Goal: Task Accomplishment & Management: Manage account settings

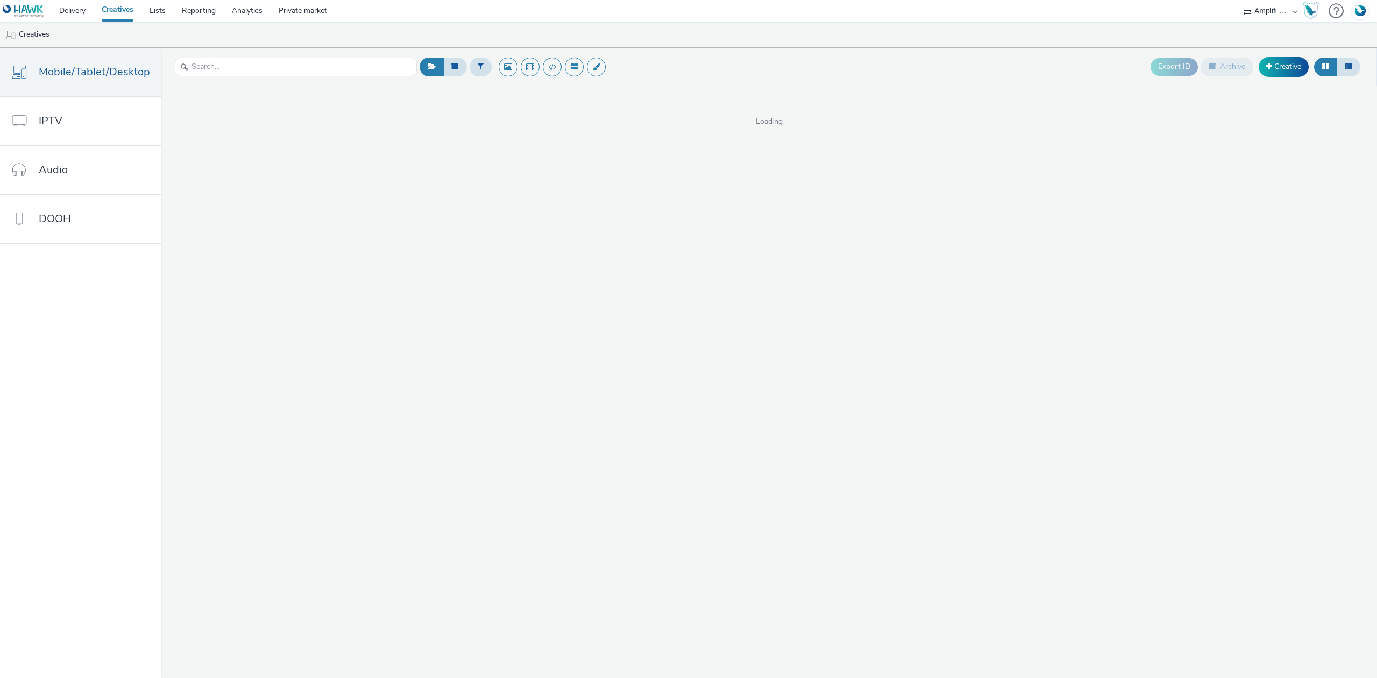
select select "d57a0b46-ef33-4938-977b-e6d07593e41f"
select select "736c65be-d9cf-44d3-ad4f-8a567b391e95"
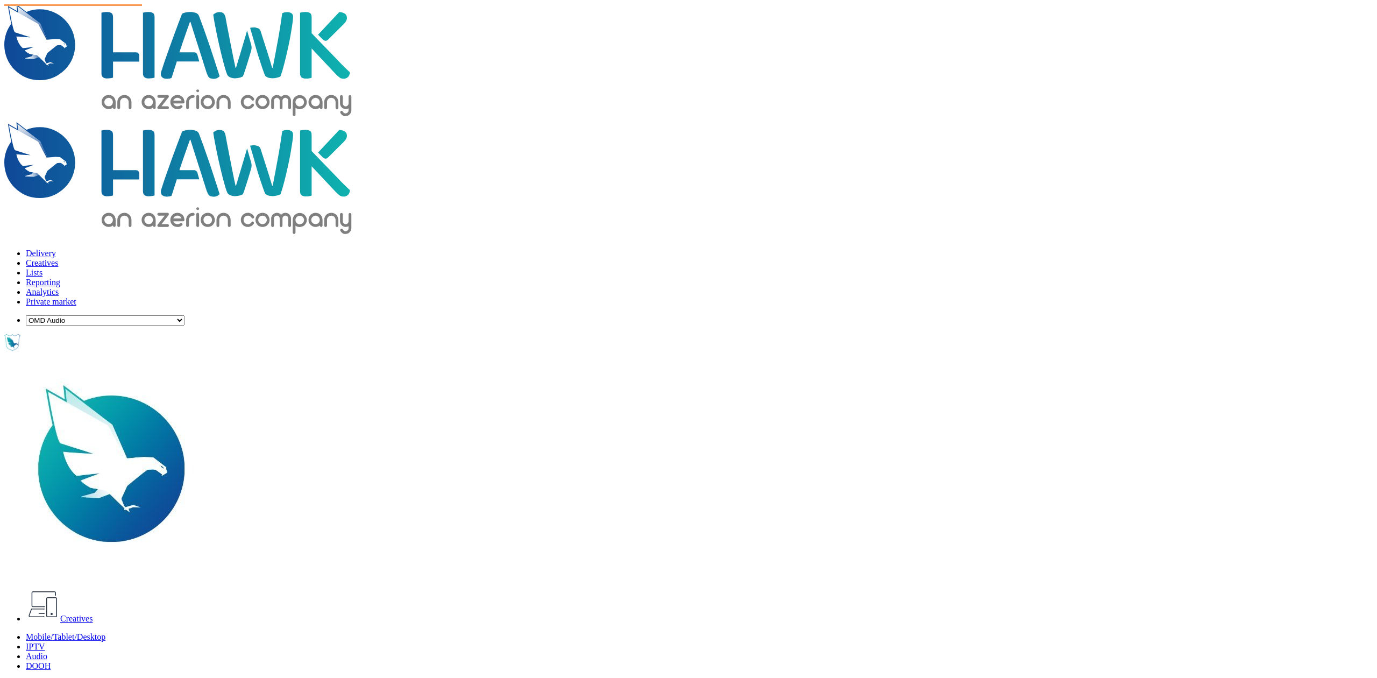
select select "908ab199-8e29-40ce-b2cd-4f081d39a612"
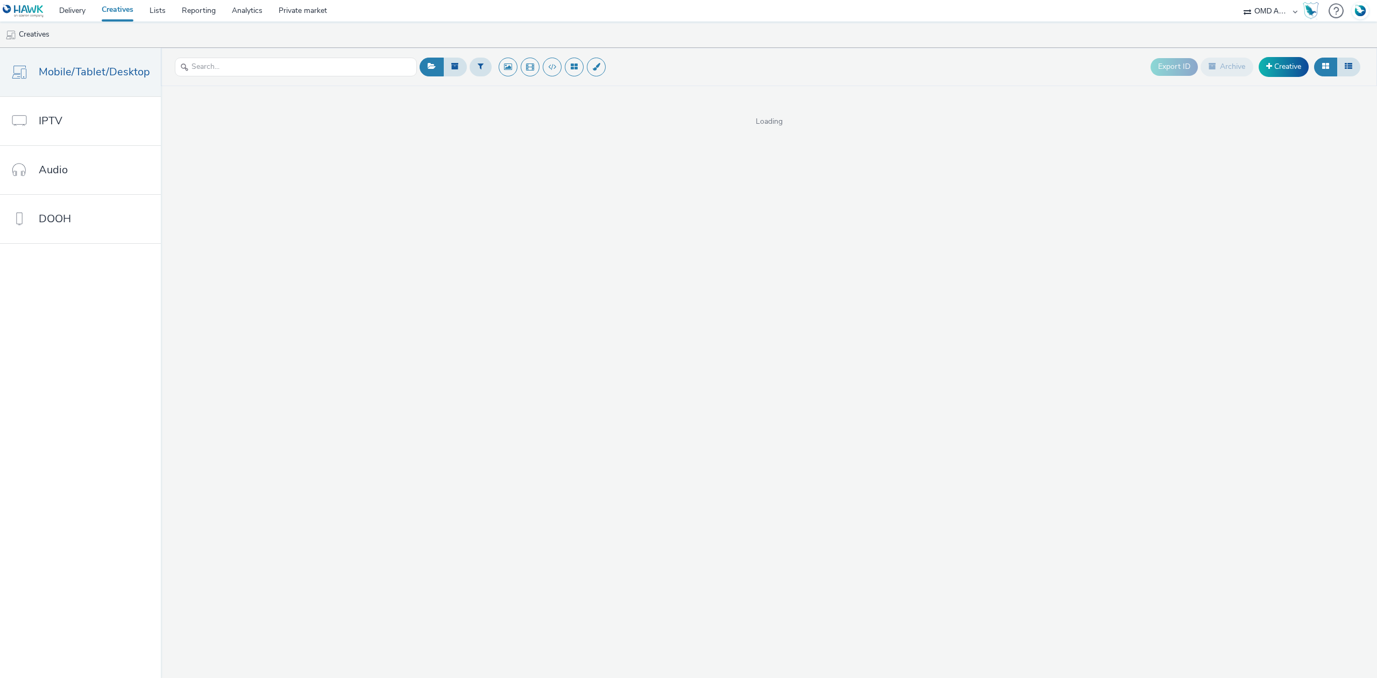
select select "908ab199-8e29-40ce-b2cd-4f081d39a612"
select select "97b78be7-b7c1-427d-93eb-a13be4d88a0a"
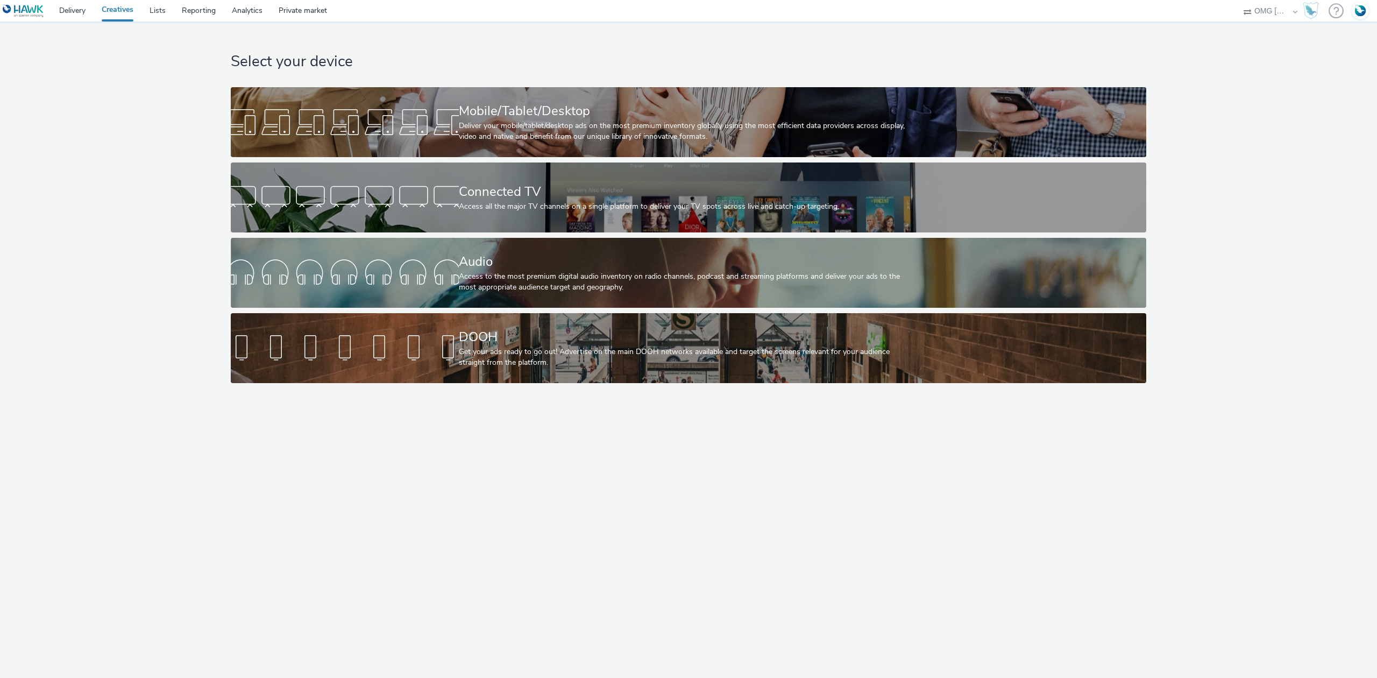
select select "97b78be7-b7c1-427d-93eb-a13be4d88a0a"
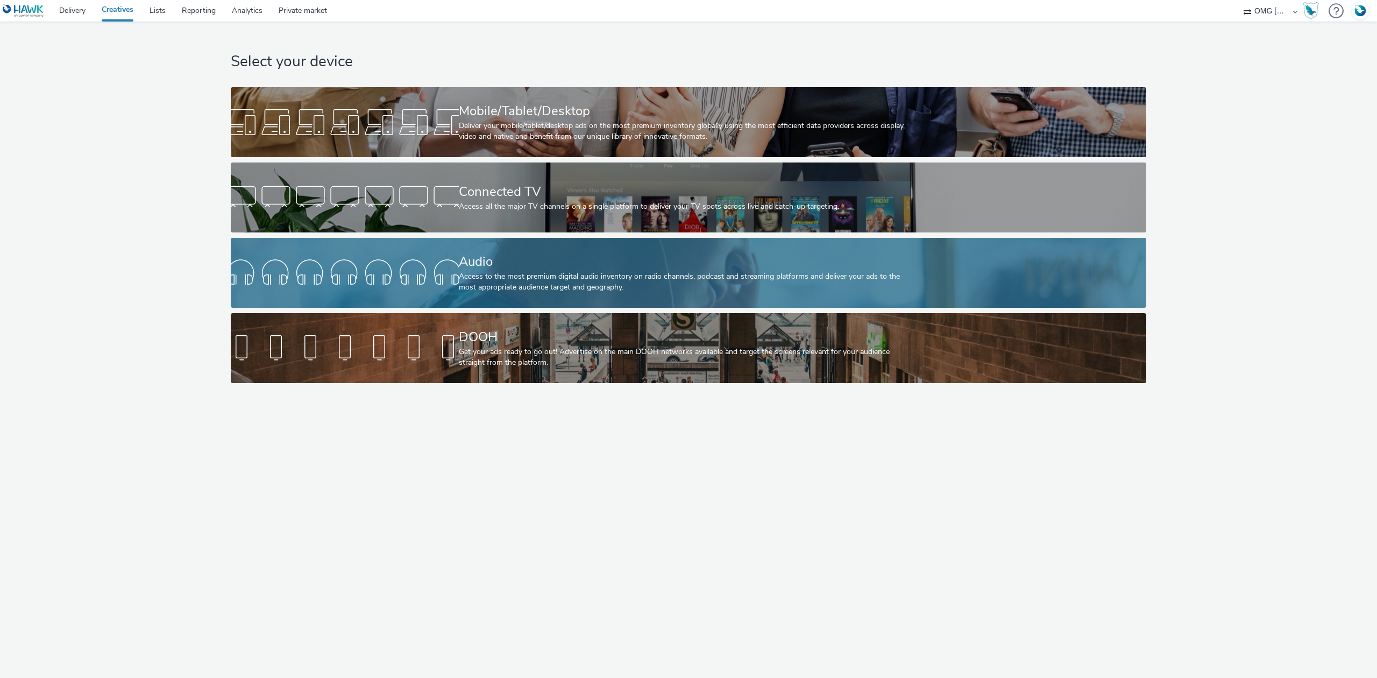
click at [584, 259] on div "Audio" at bounding box center [687, 261] width 456 height 19
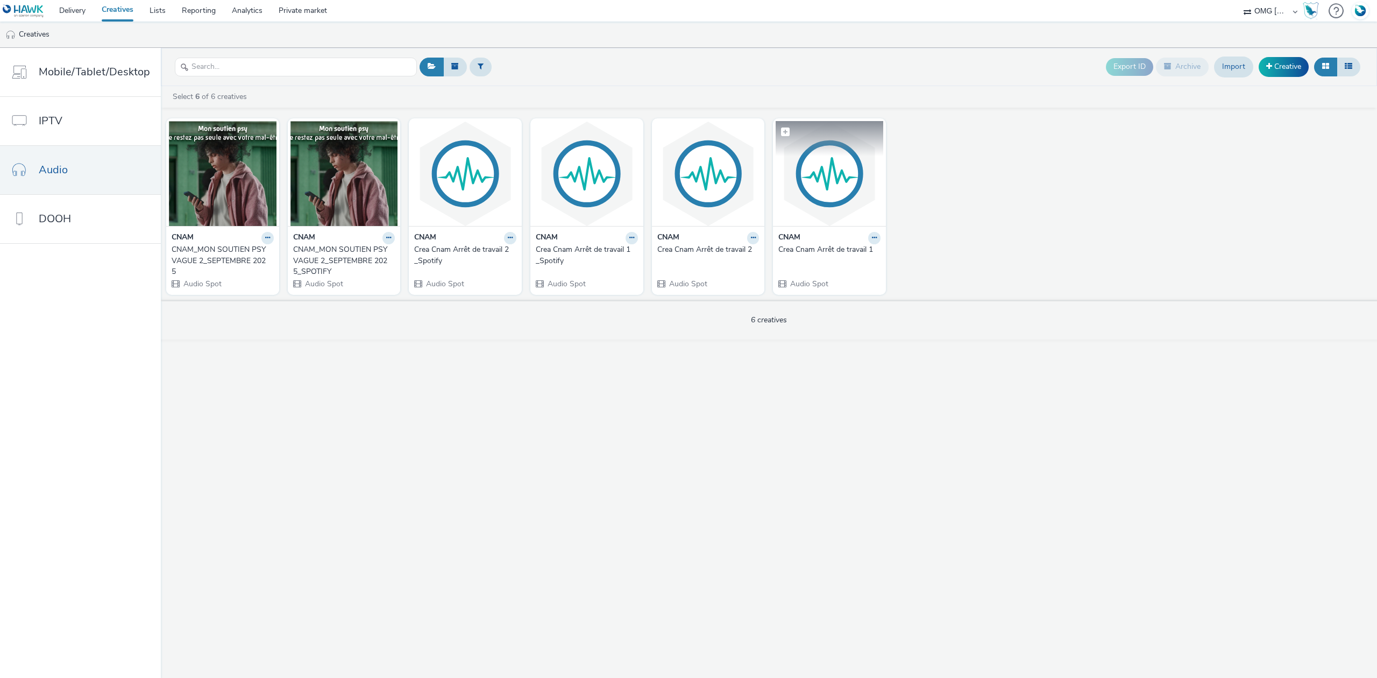
click at [821, 188] on img at bounding box center [830, 173] width 108 height 105
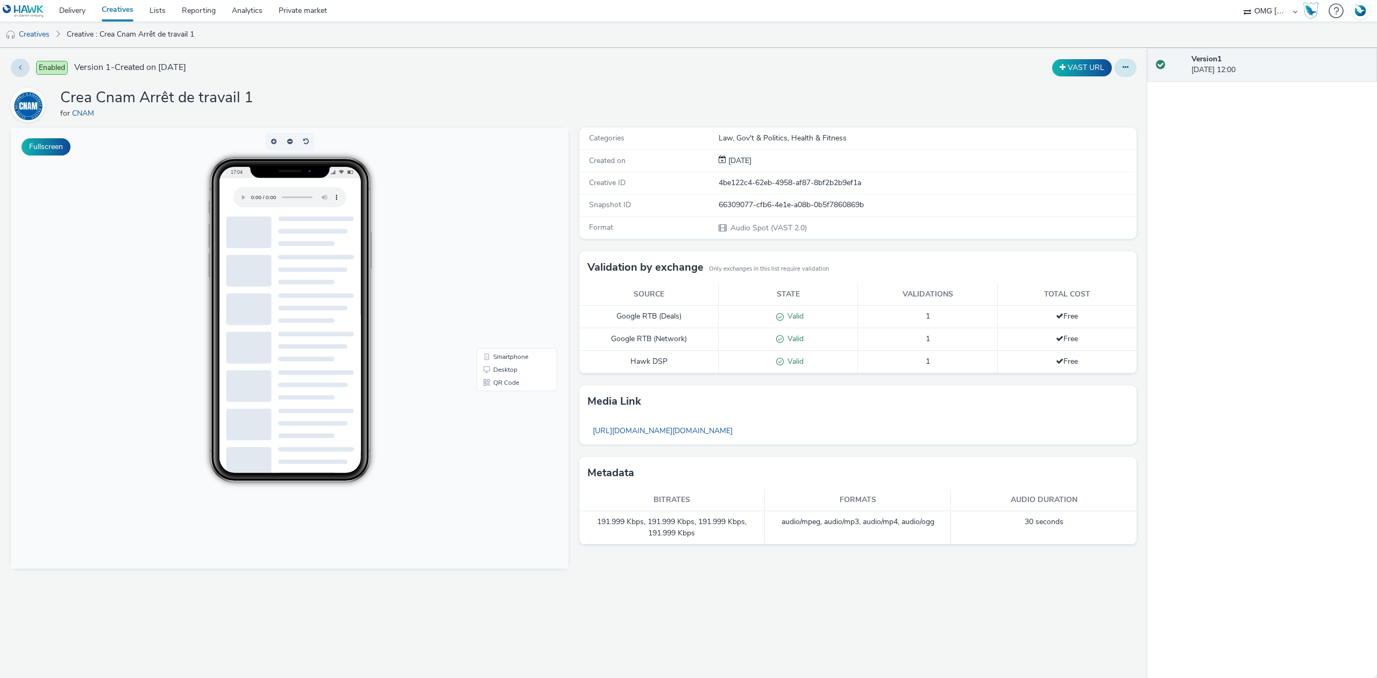
click at [1132, 68] on button at bounding box center [1126, 68] width 22 height 18
click at [1115, 89] on link "Edit" at bounding box center [1096, 90] width 81 height 22
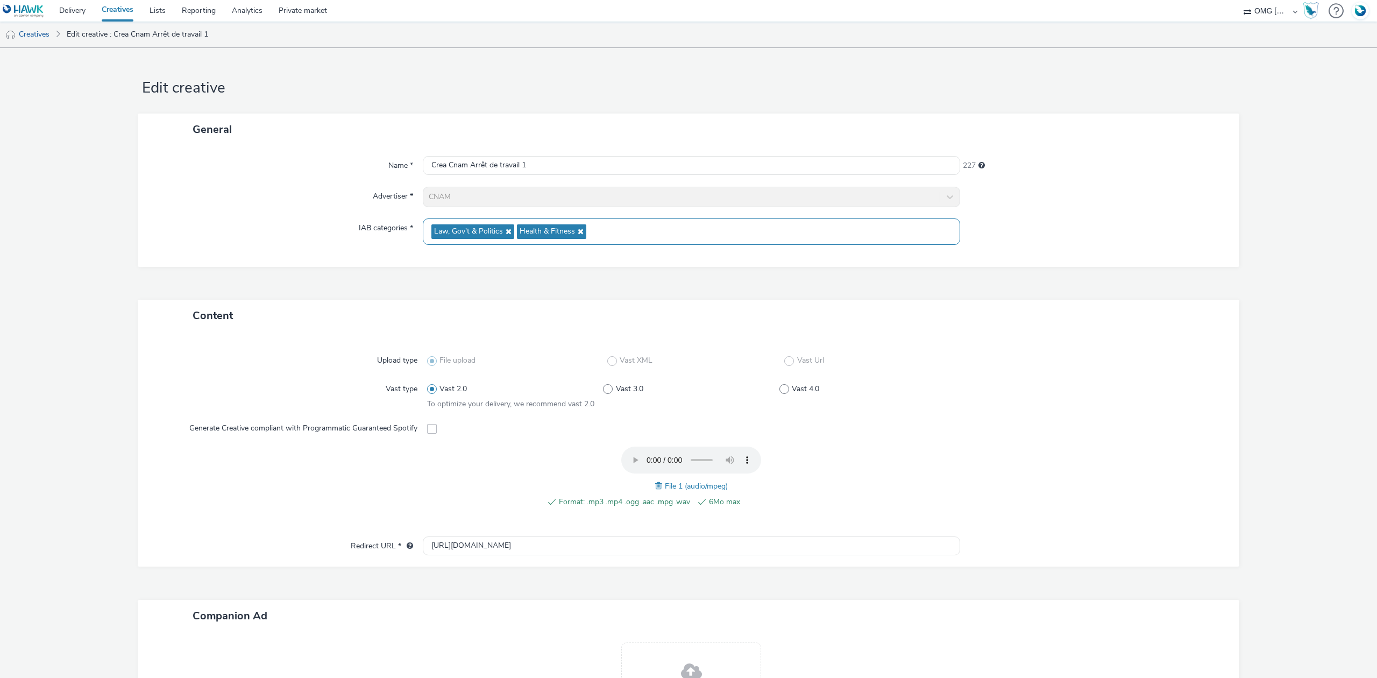
click at [504, 233] on icon at bounding box center [507, 232] width 9 height 8
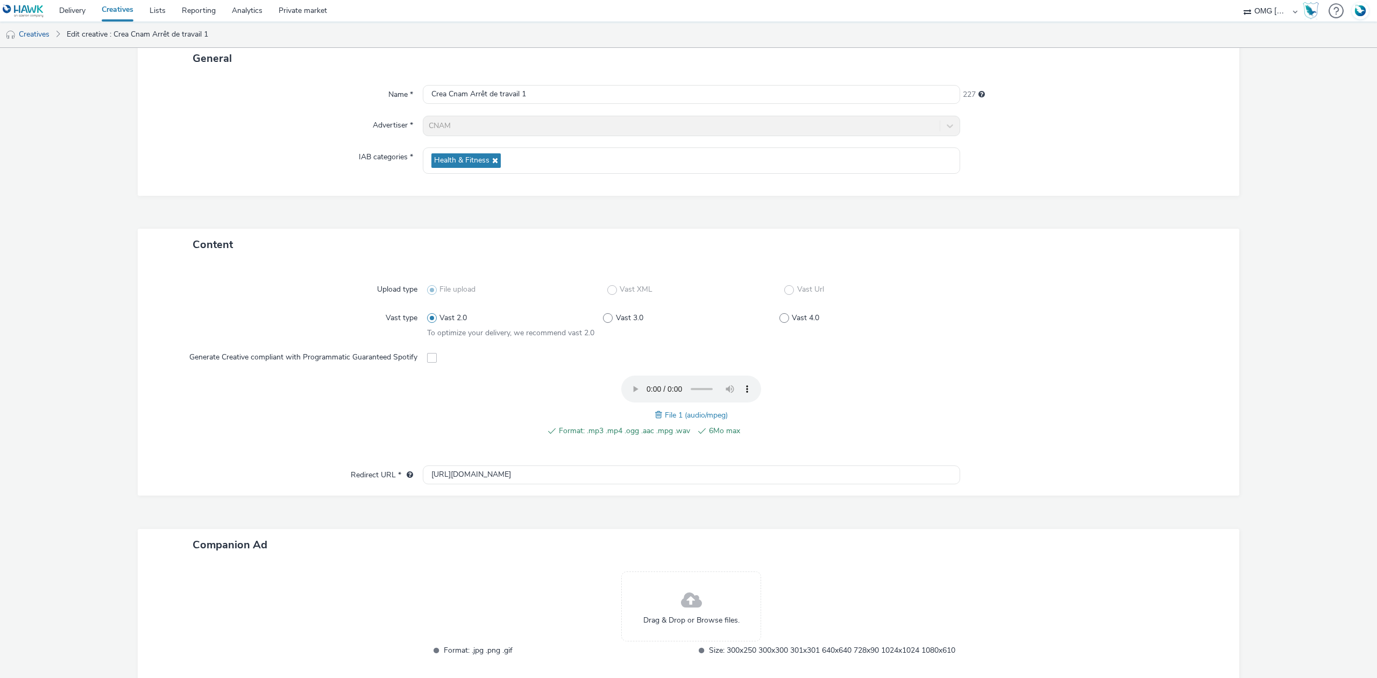
scroll to position [146, 0]
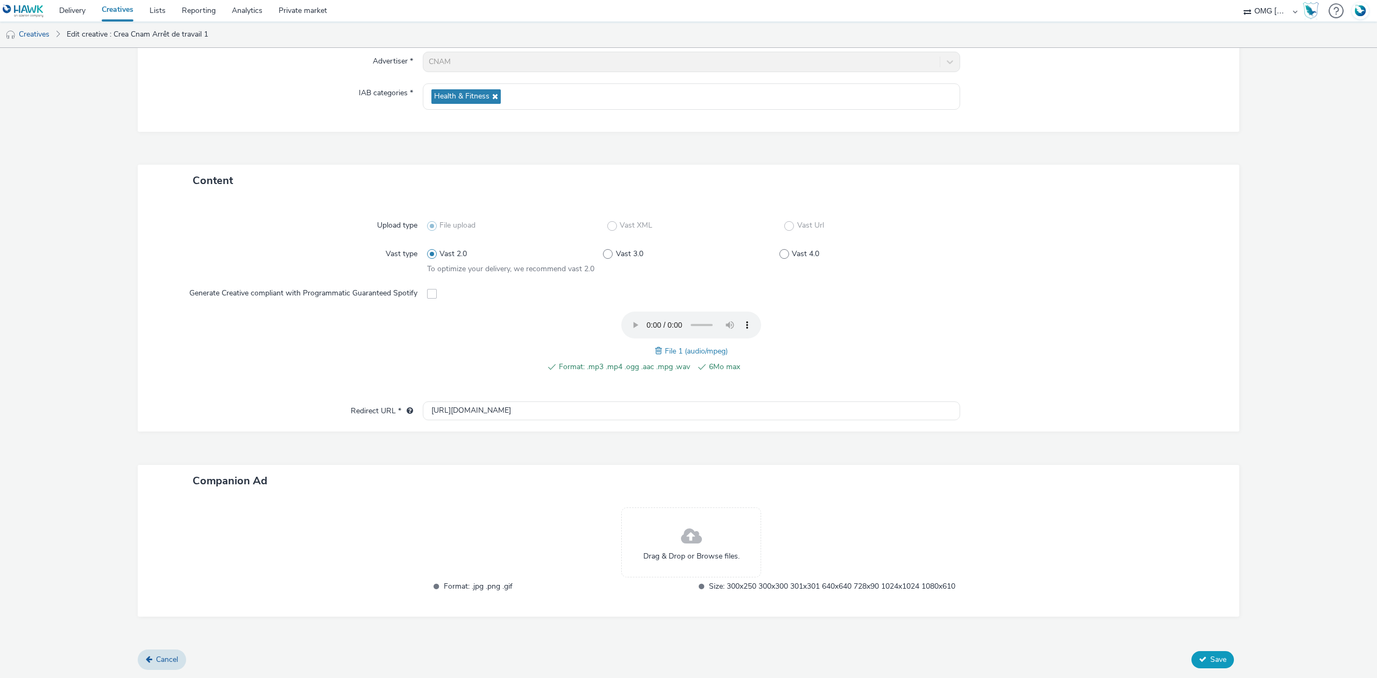
click at [1199, 663] on icon at bounding box center [1203, 659] width 8 height 8
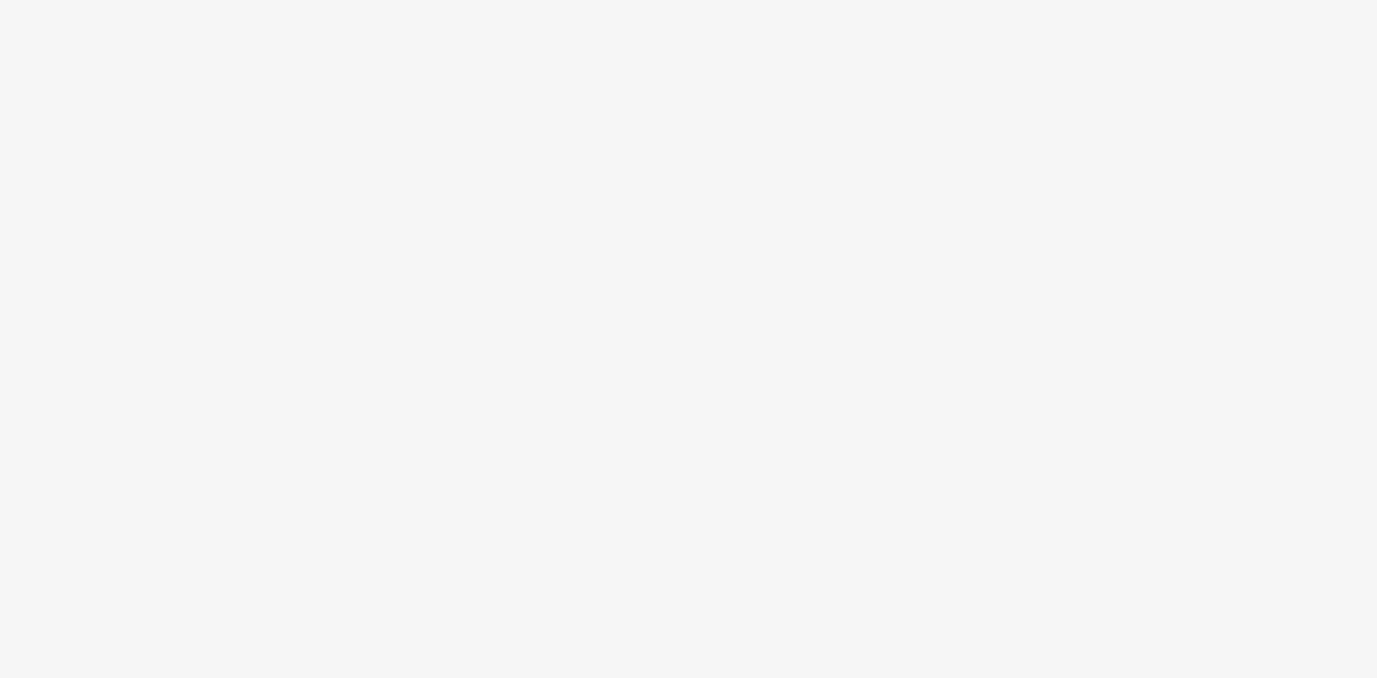
select select "97b78be7-b7c1-427d-93eb-a13be4d88a0a"
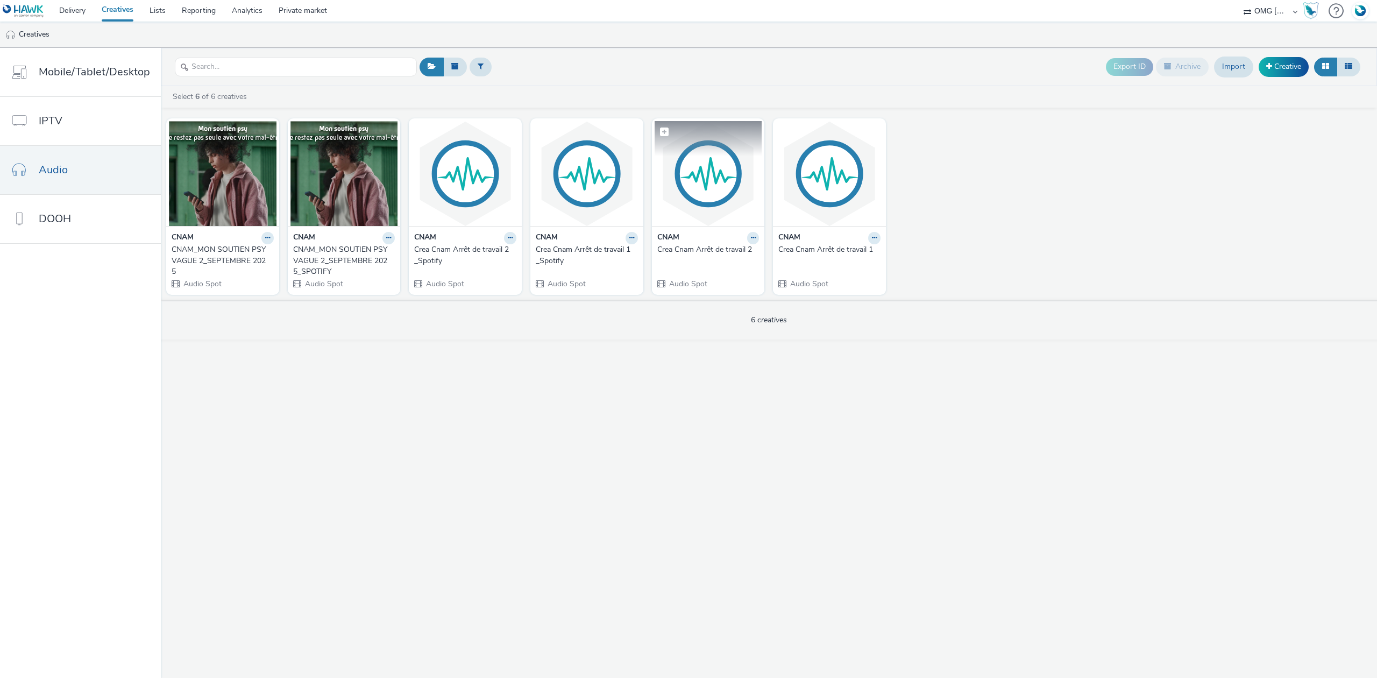
click at [700, 180] on img at bounding box center [709, 173] width 108 height 105
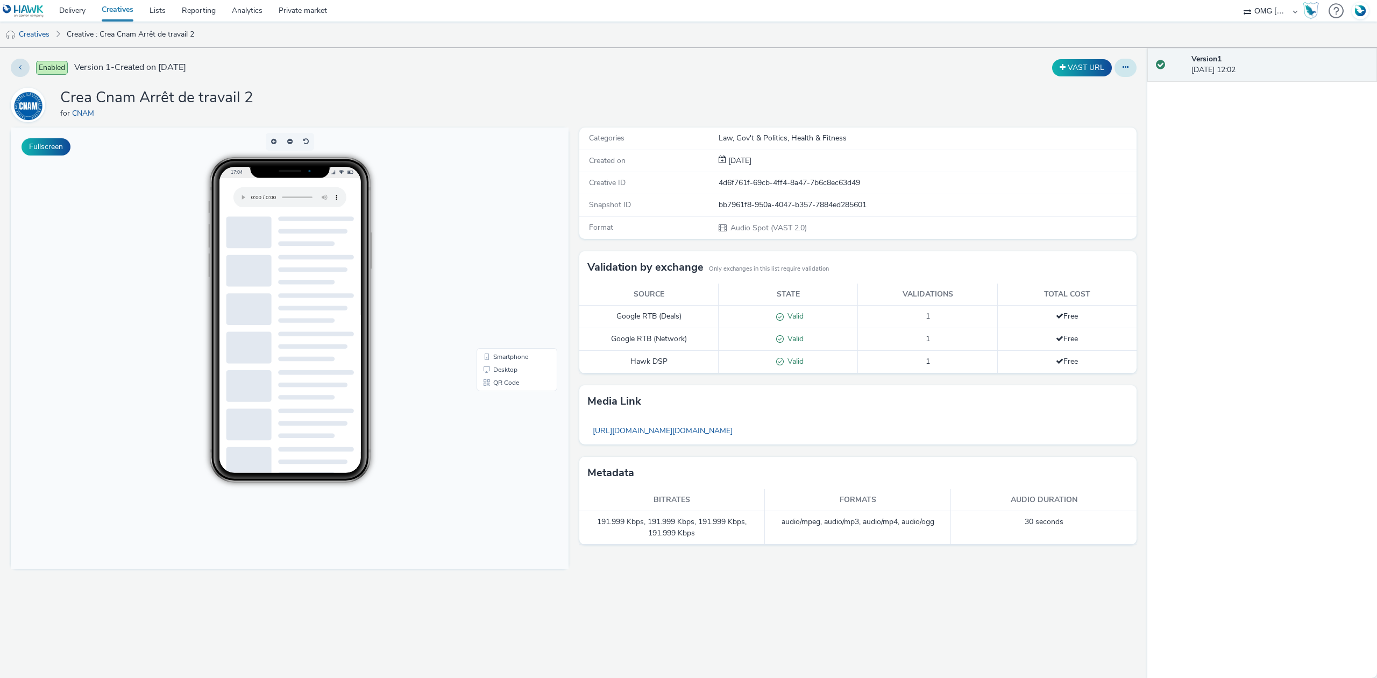
click at [1132, 70] on button at bounding box center [1126, 68] width 22 height 18
click at [1098, 95] on link "Edit" at bounding box center [1096, 90] width 81 height 22
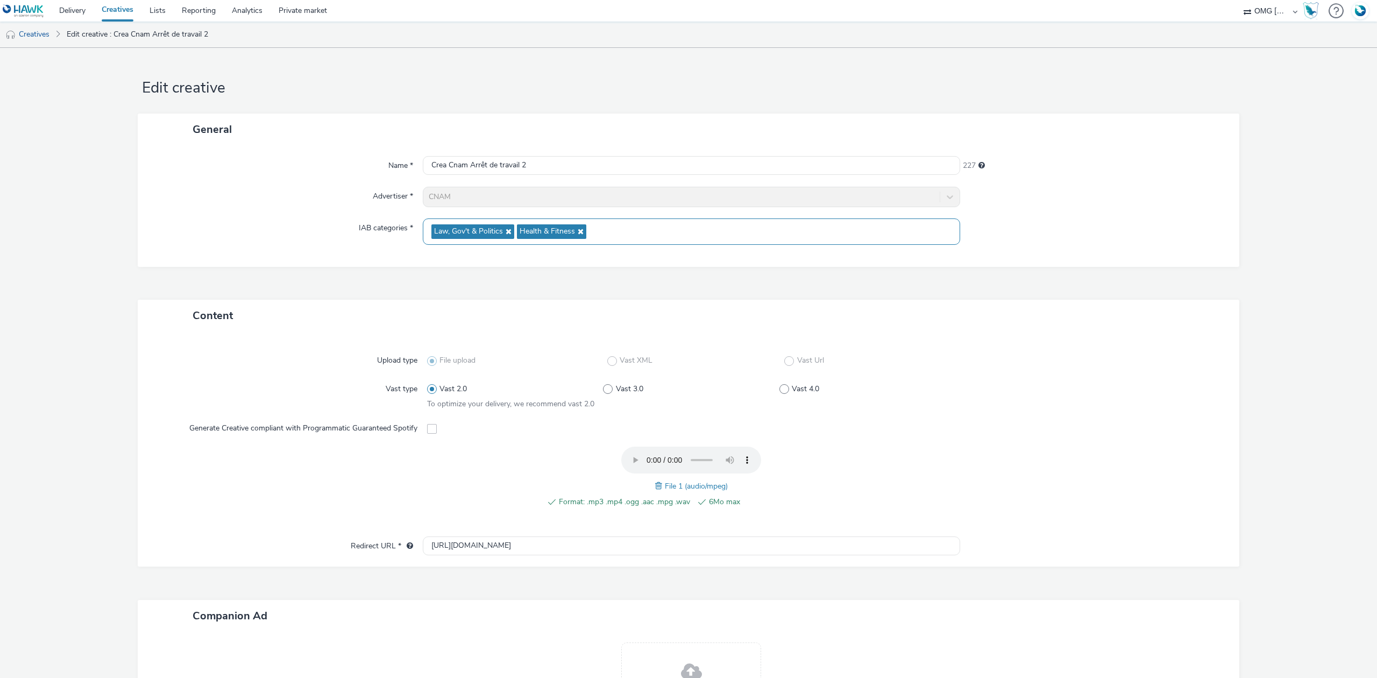
click at [507, 233] on icon at bounding box center [507, 232] width 9 height 8
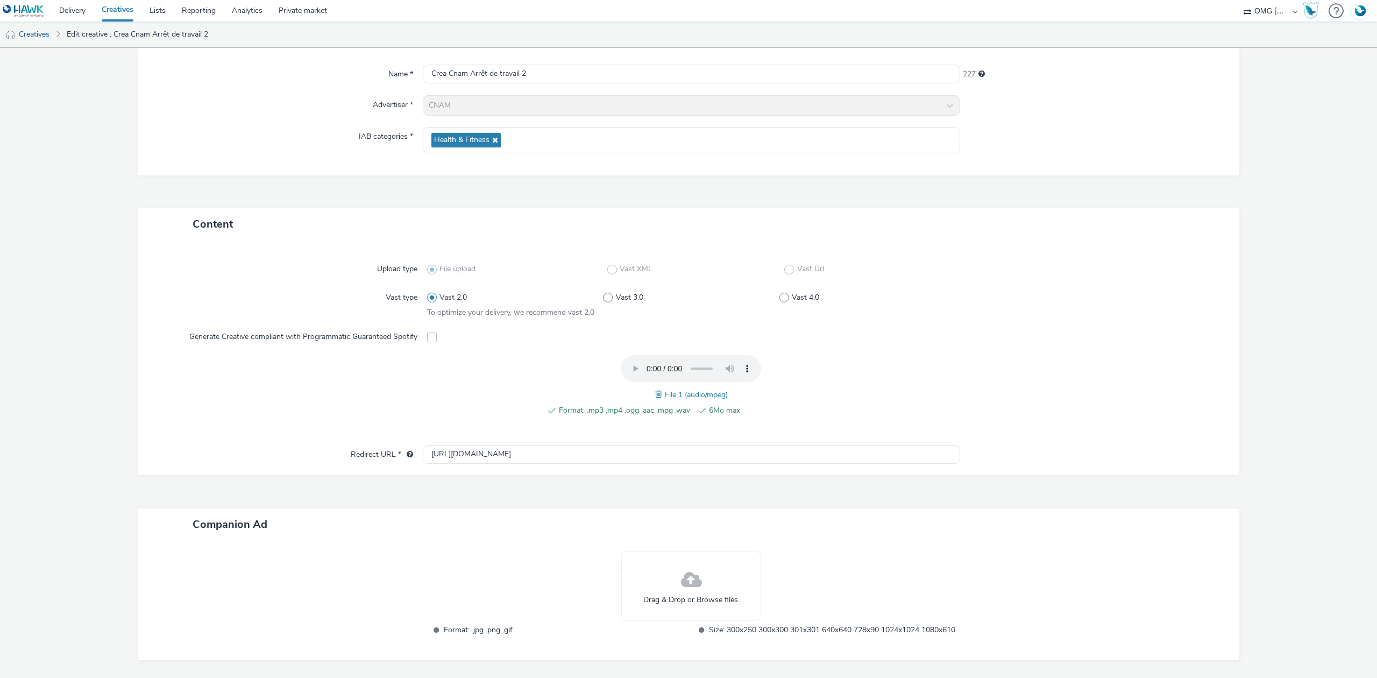
scroll to position [146, 0]
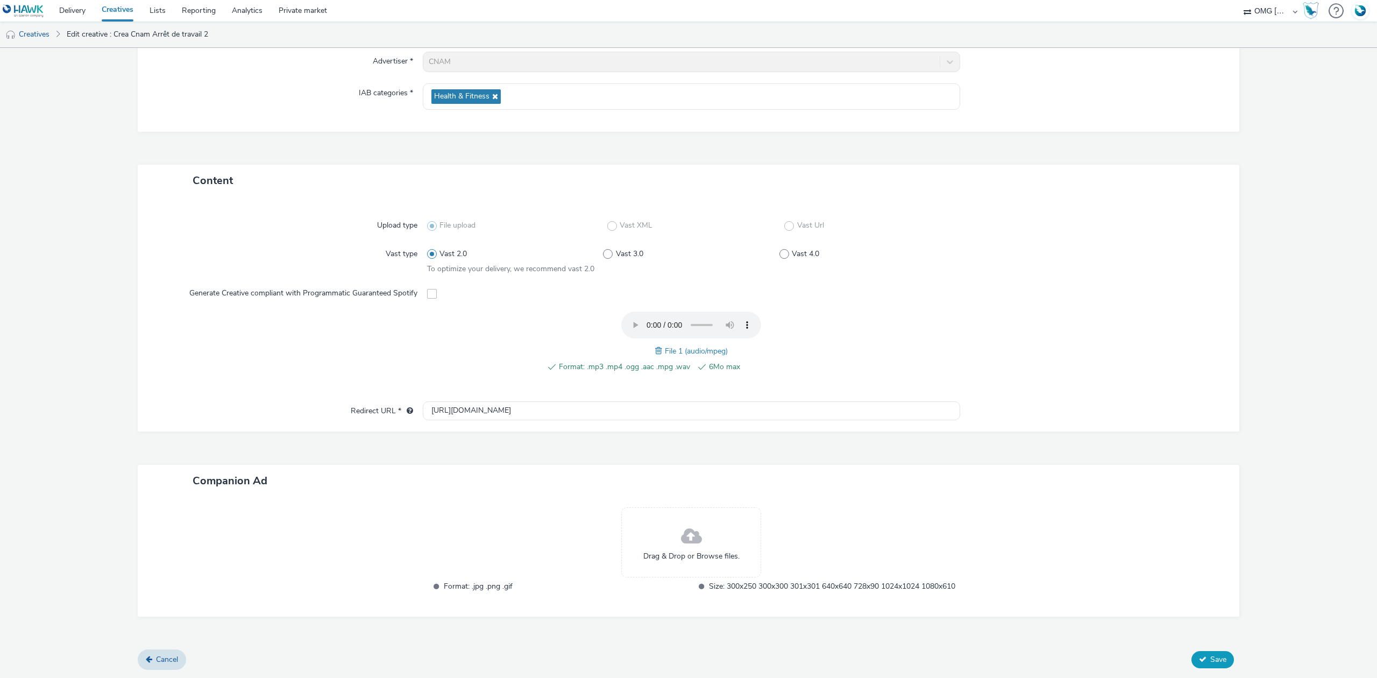
click at [1220, 661] on button "Save" at bounding box center [1213, 659] width 43 height 17
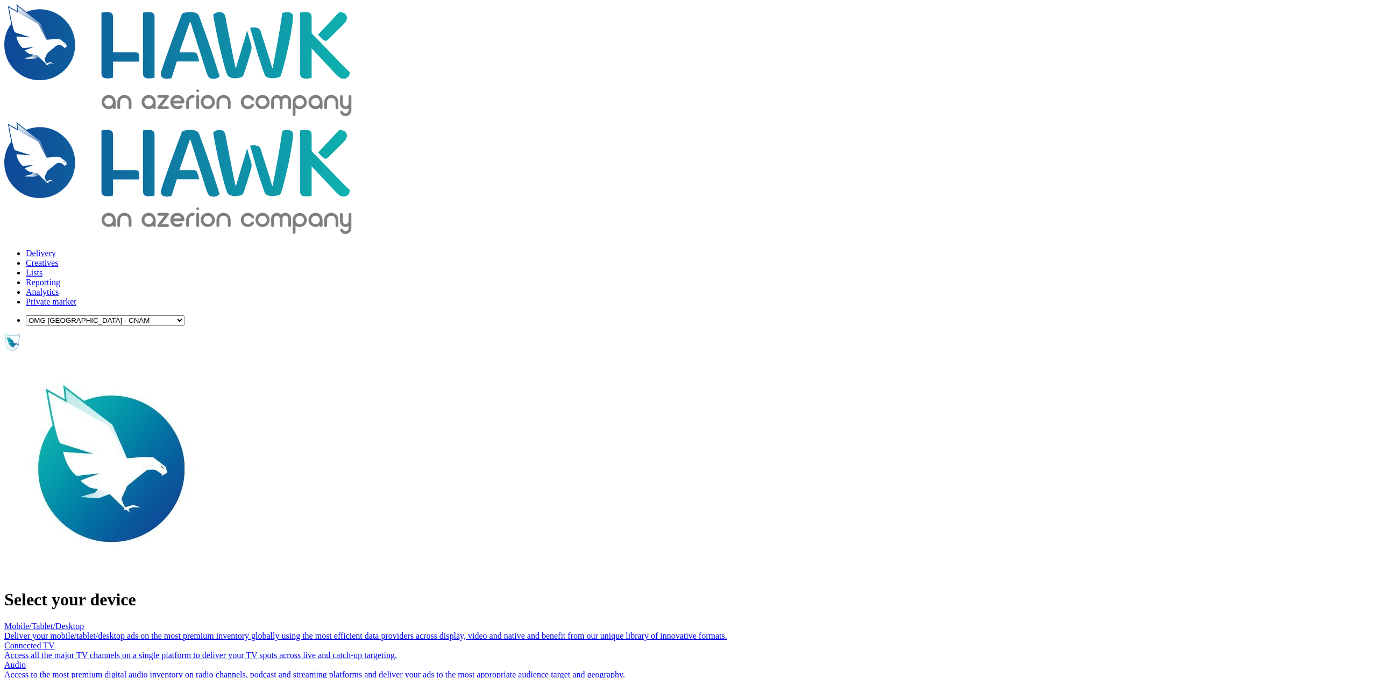
click at [496, 670] on div "Access to the most premium digital audio inventory on radio channels, podcast a…" at bounding box center [688, 675] width 1369 height 10
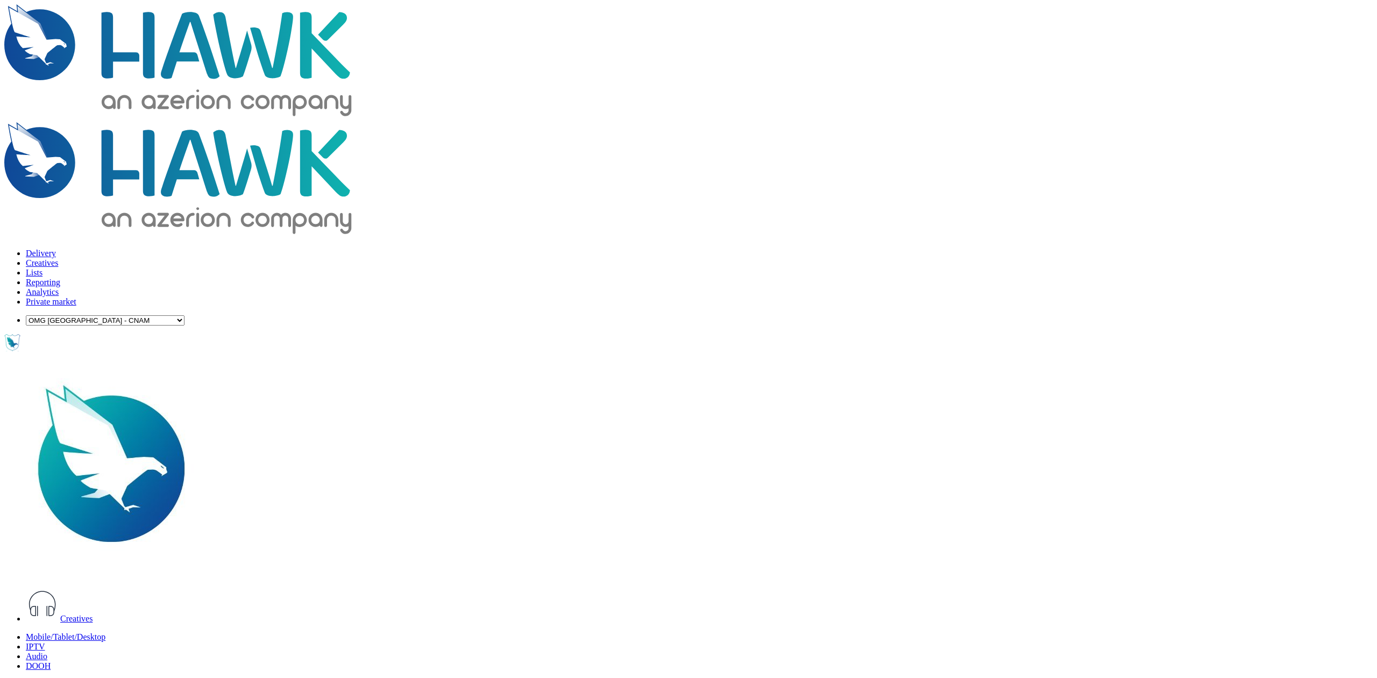
click at [185, 315] on select "ABI Media Ad4Health Adevinta ADITIKS Adops Agence79 AllMatik AMnet FR Amplifi F…" at bounding box center [105, 320] width 159 height 10
select select "d027da95-0097-4d0b-8b09-57dedb2e3a8d"
click at [185, 315] on select "ABI Media Ad4Health Adevinta ADITIKS Adops Agence79 AllMatik AMnet FR Amplifi F…" at bounding box center [105, 320] width 159 height 10
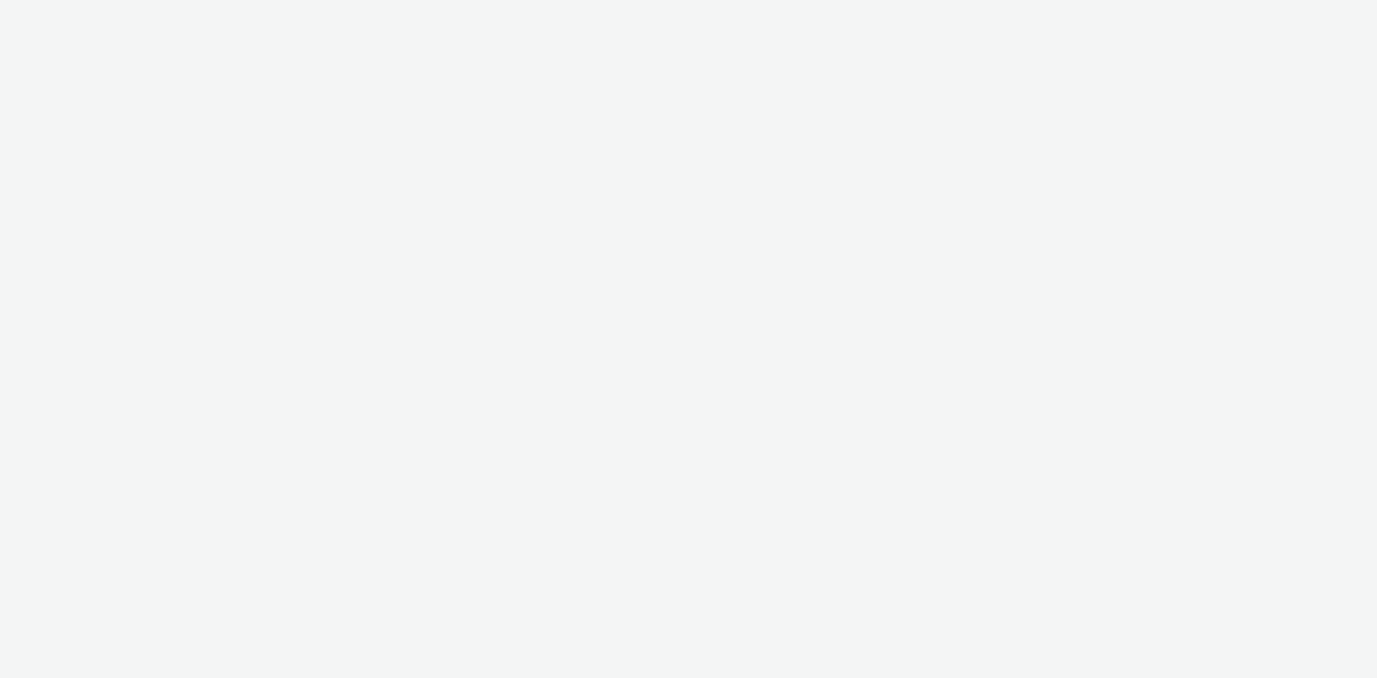
select select "d027da95-0097-4d0b-8b09-57dedb2e3a8d"
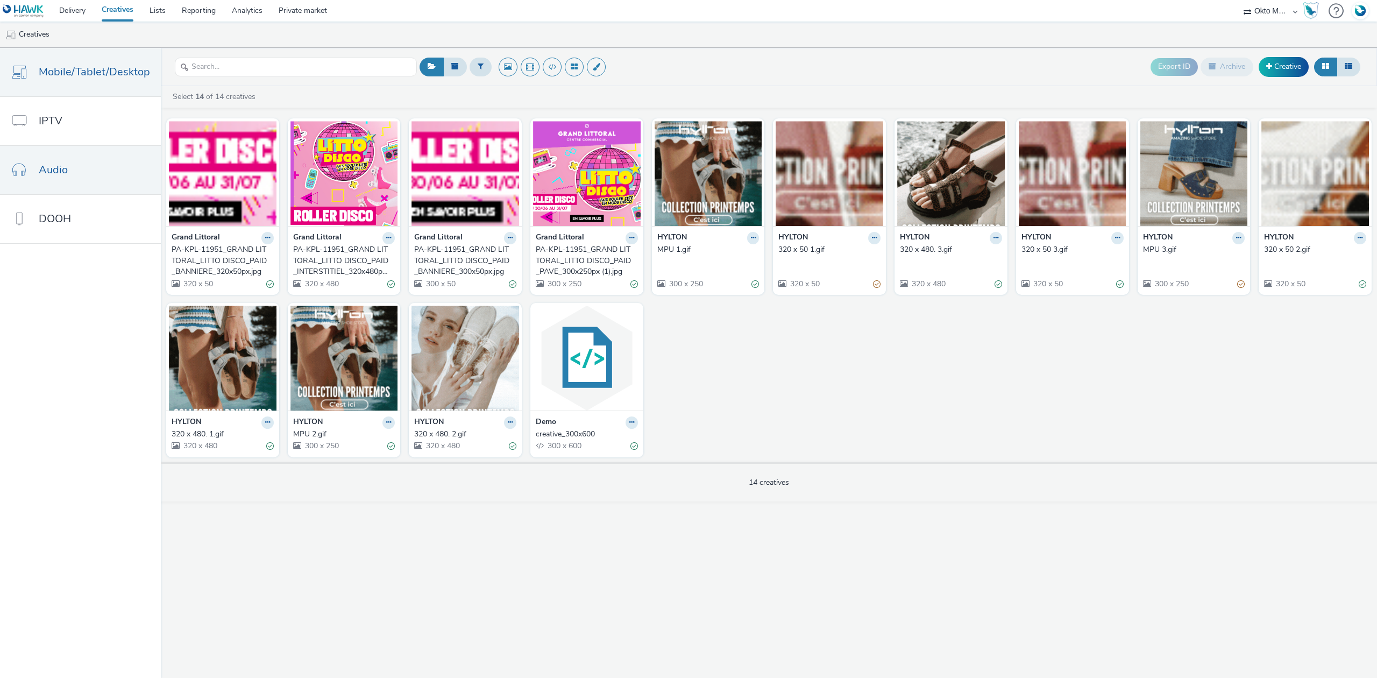
click at [91, 178] on link "Audio" at bounding box center [80, 170] width 161 height 48
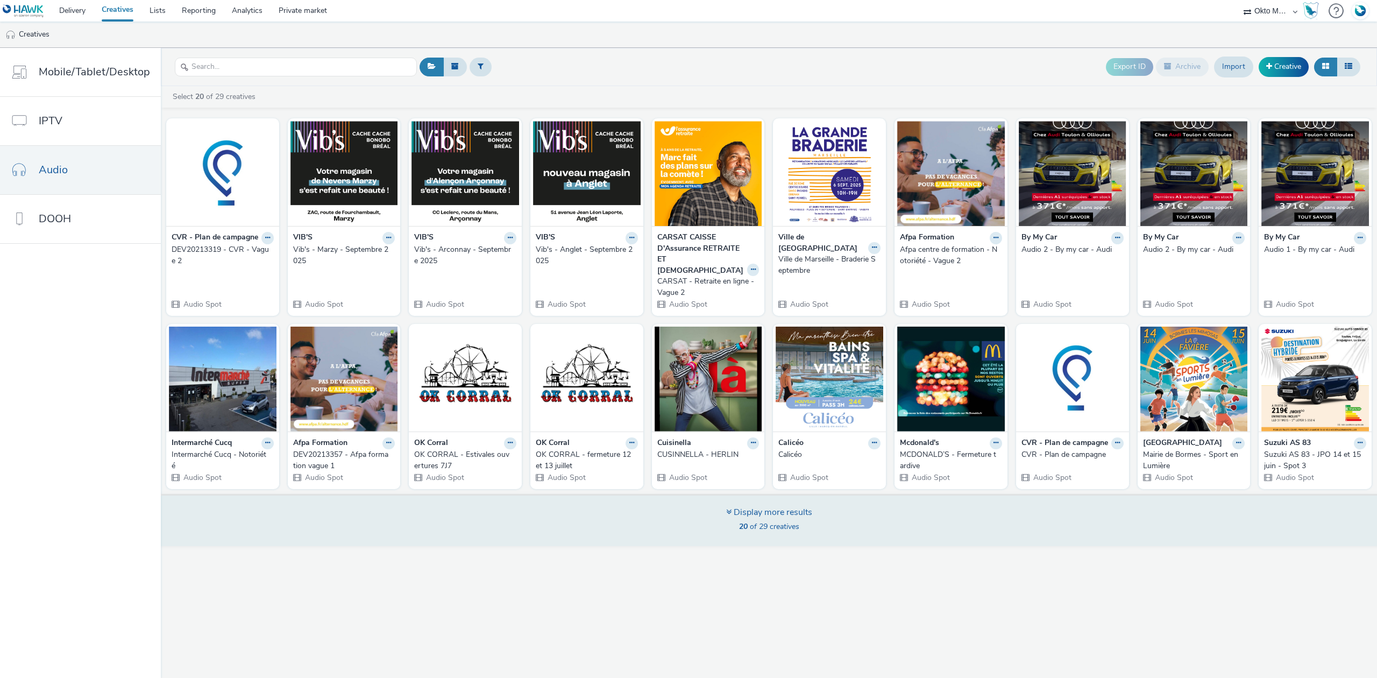
click at [752, 521] on span "20 of 29 creatives" at bounding box center [769, 526] width 60 height 10
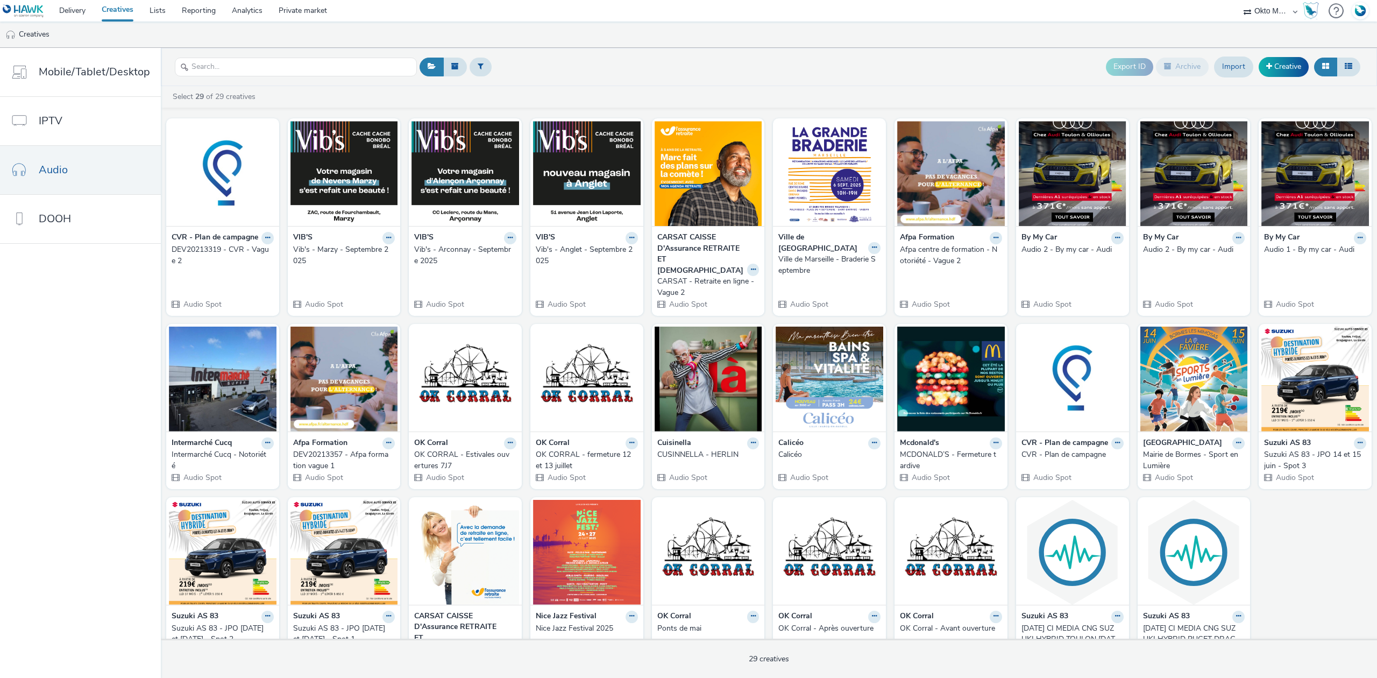
scroll to position [37, 0]
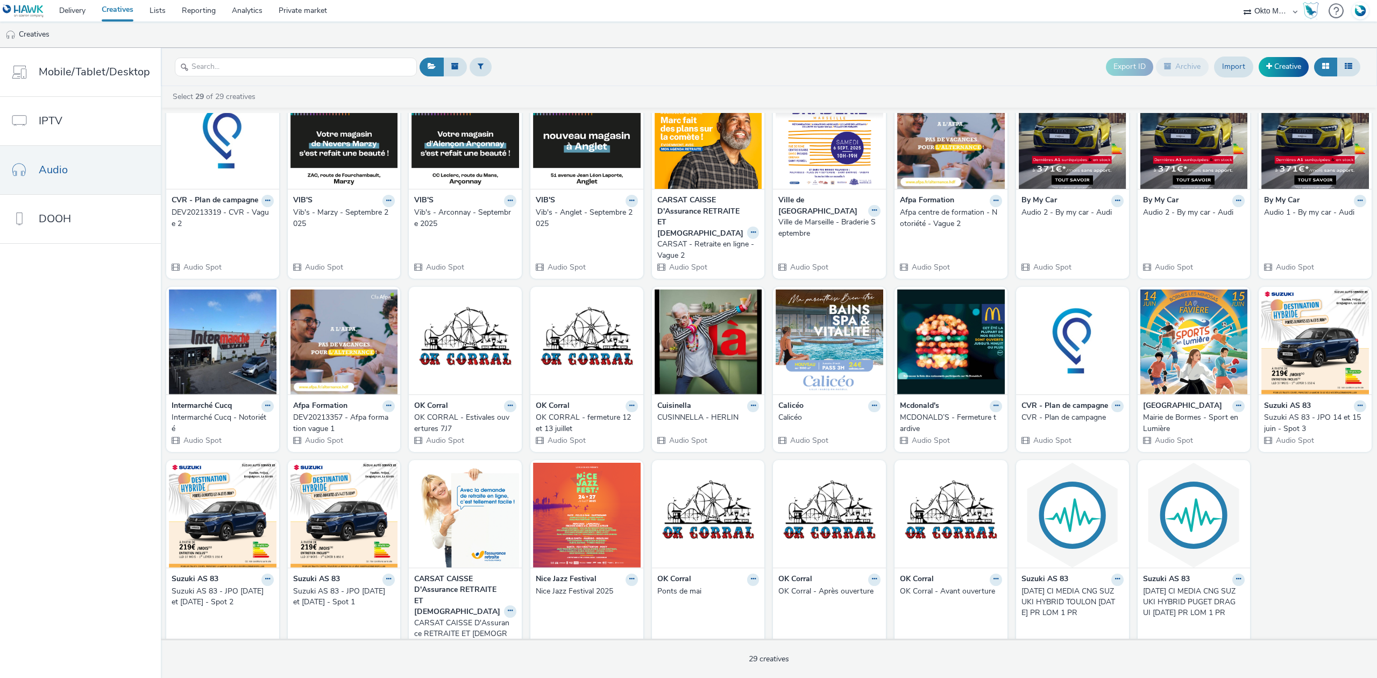
click at [835, 155] on img at bounding box center [830, 136] width 108 height 105
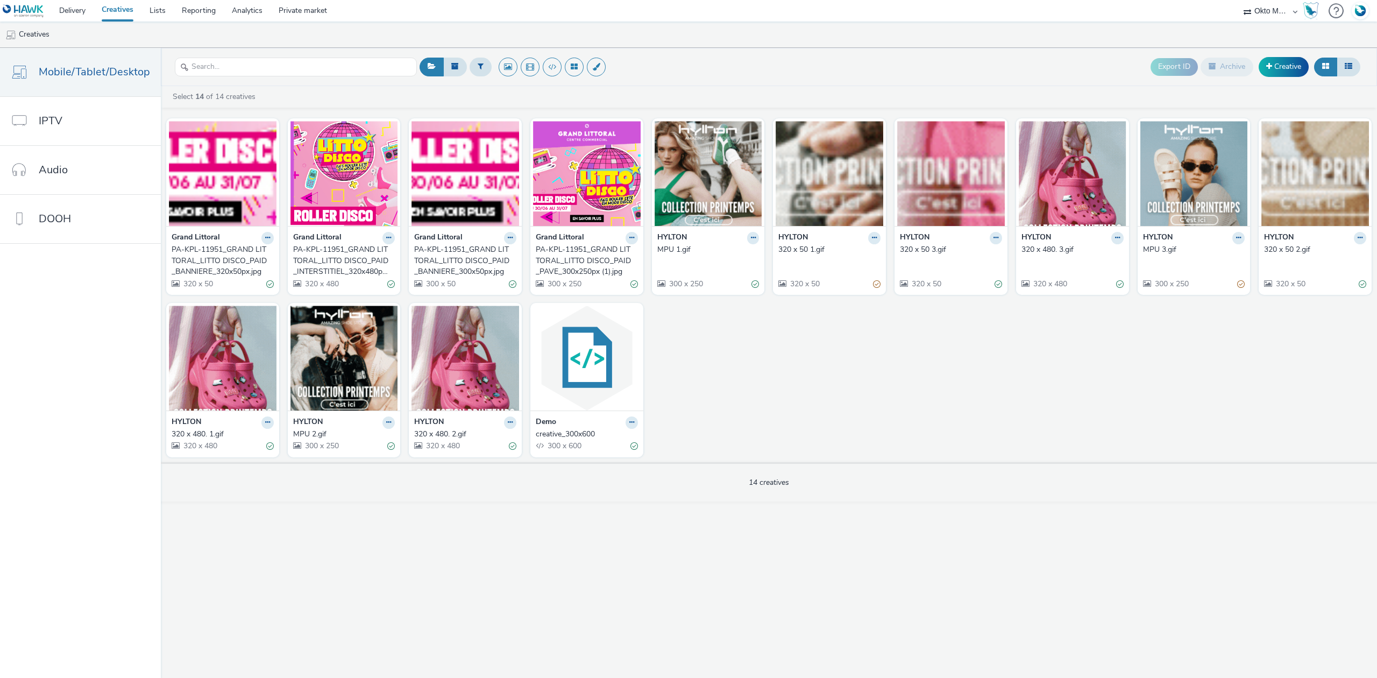
click at [1273, 15] on select "ABI Media Ad4Health Adevinta ADITIKS Adops Agence79 AllMatik AMnet FR Amplifi F…" at bounding box center [1271, 11] width 65 height 22
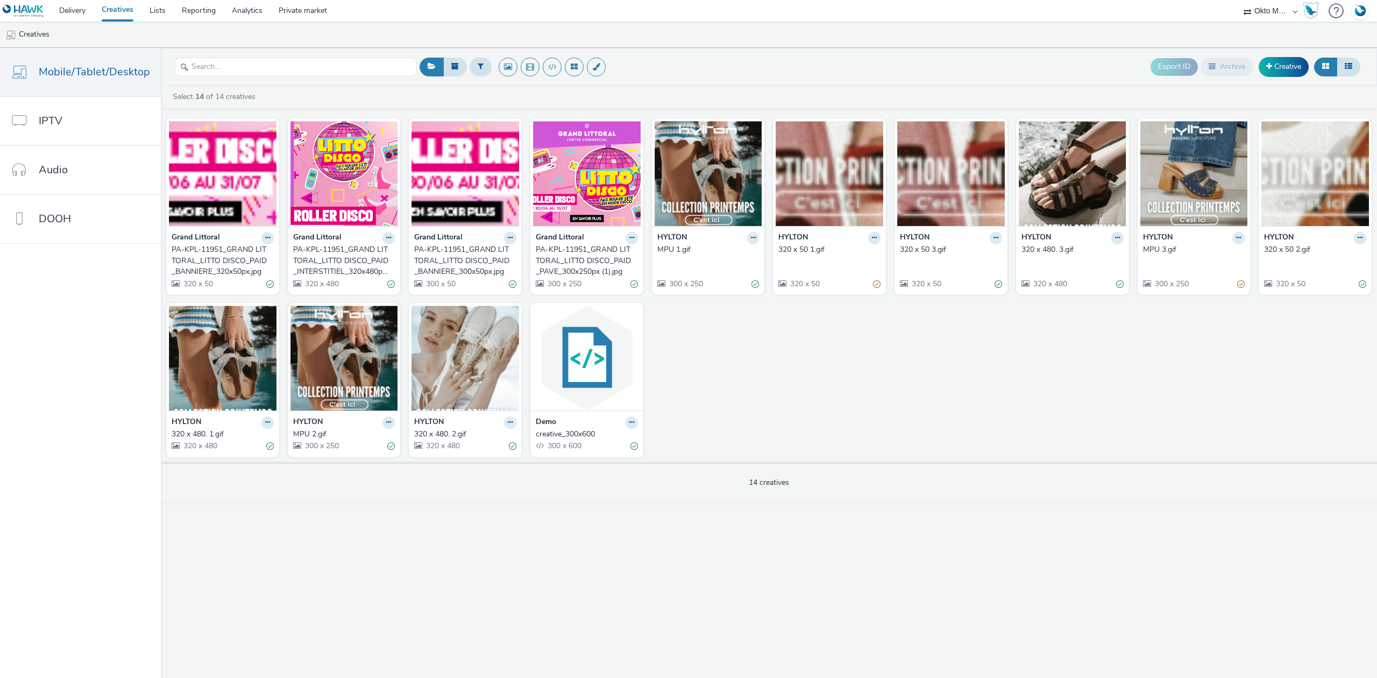
select select "97b78be7-b7c1-427d-93eb-a13be4d88a0a"
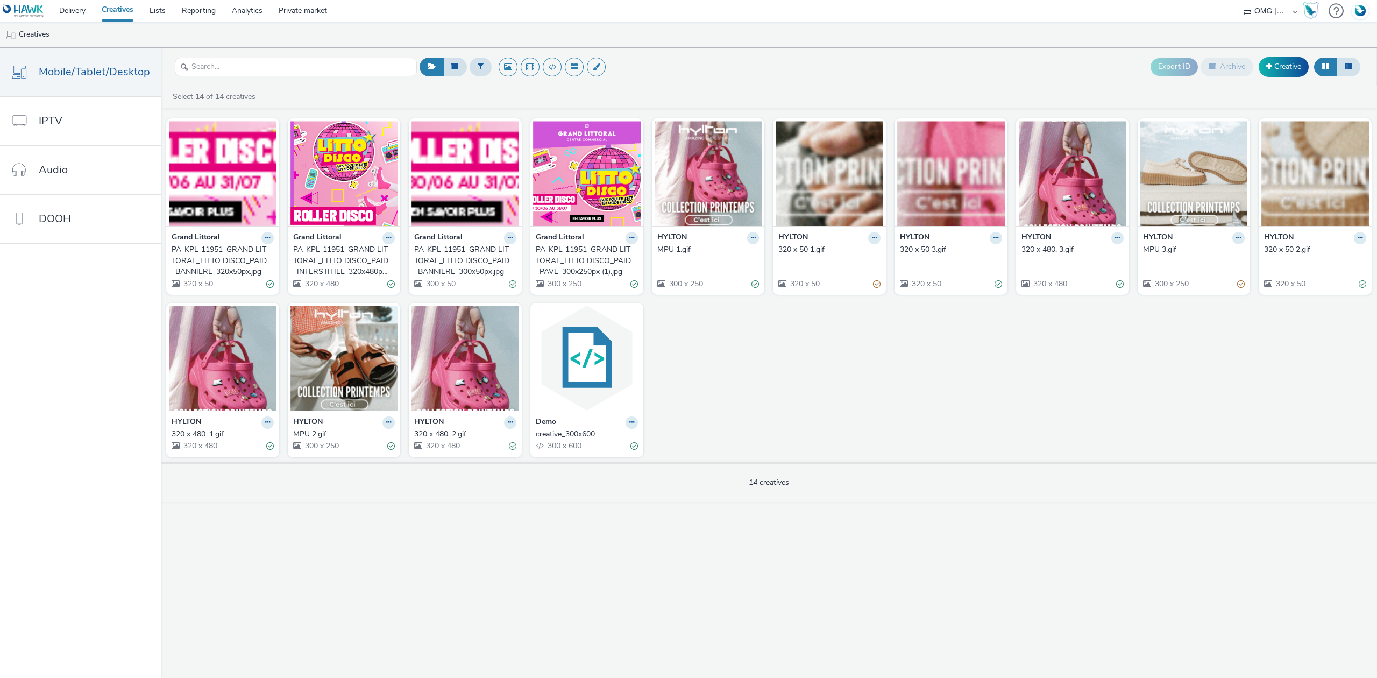
click at [1239, 0] on select "ABI Media Ad4Health Adevinta ADITIKS Adops Agence79 AllMatik AMnet FR Amplifi F…" at bounding box center [1271, 11] width 65 height 22
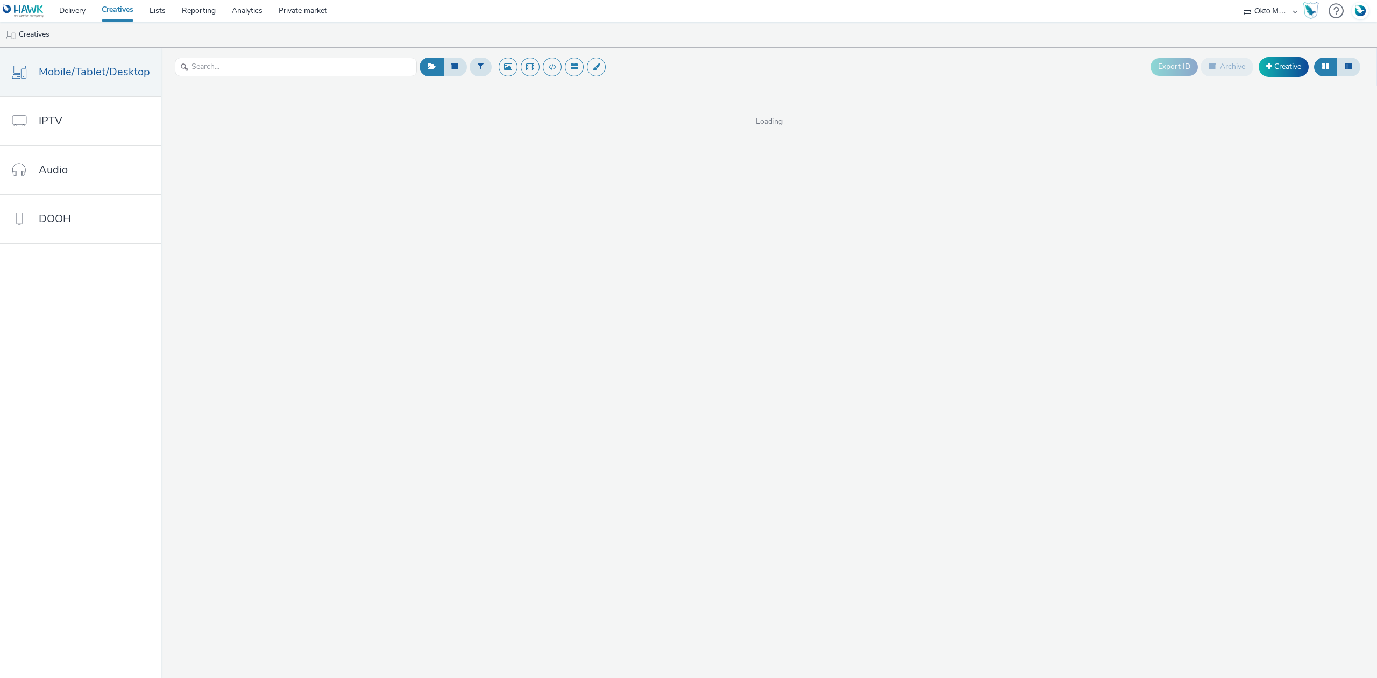
select select "d027da95-0097-4d0b-8b09-57dedb2e3a8d"
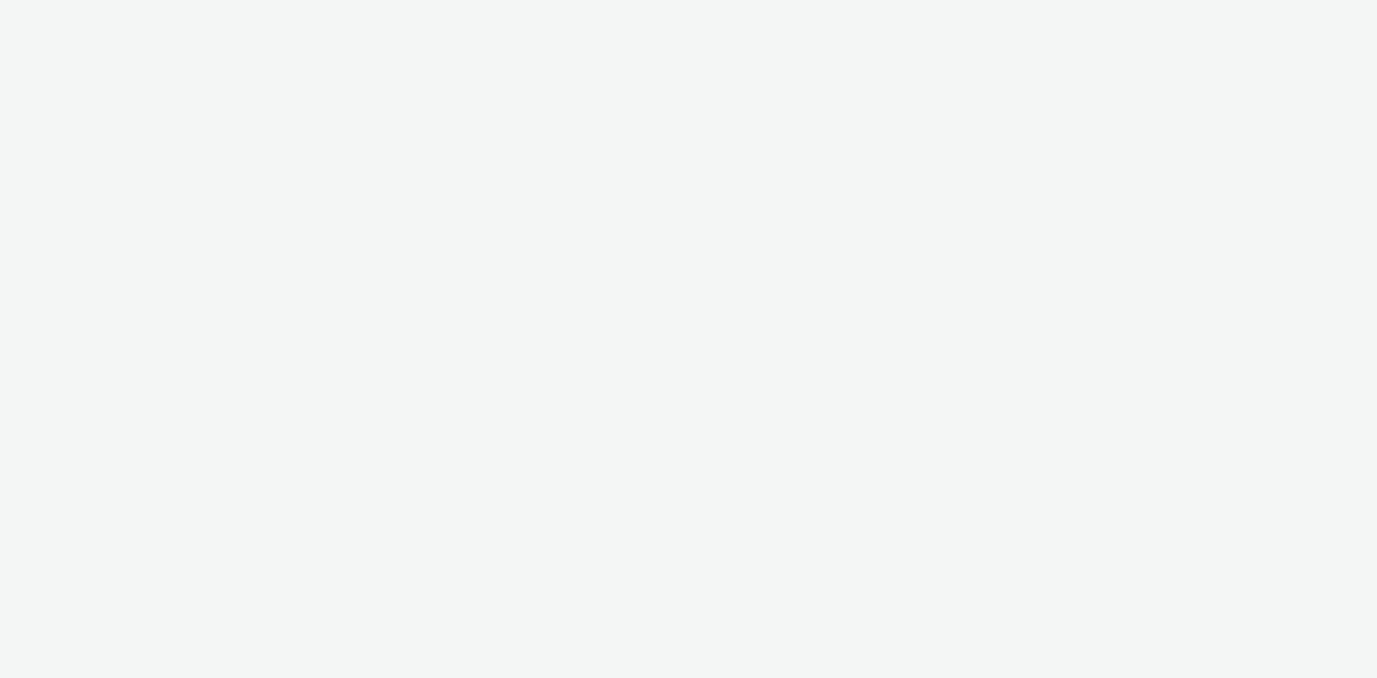
select select "97b78be7-b7c1-427d-93eb-a13be4d88a0a"
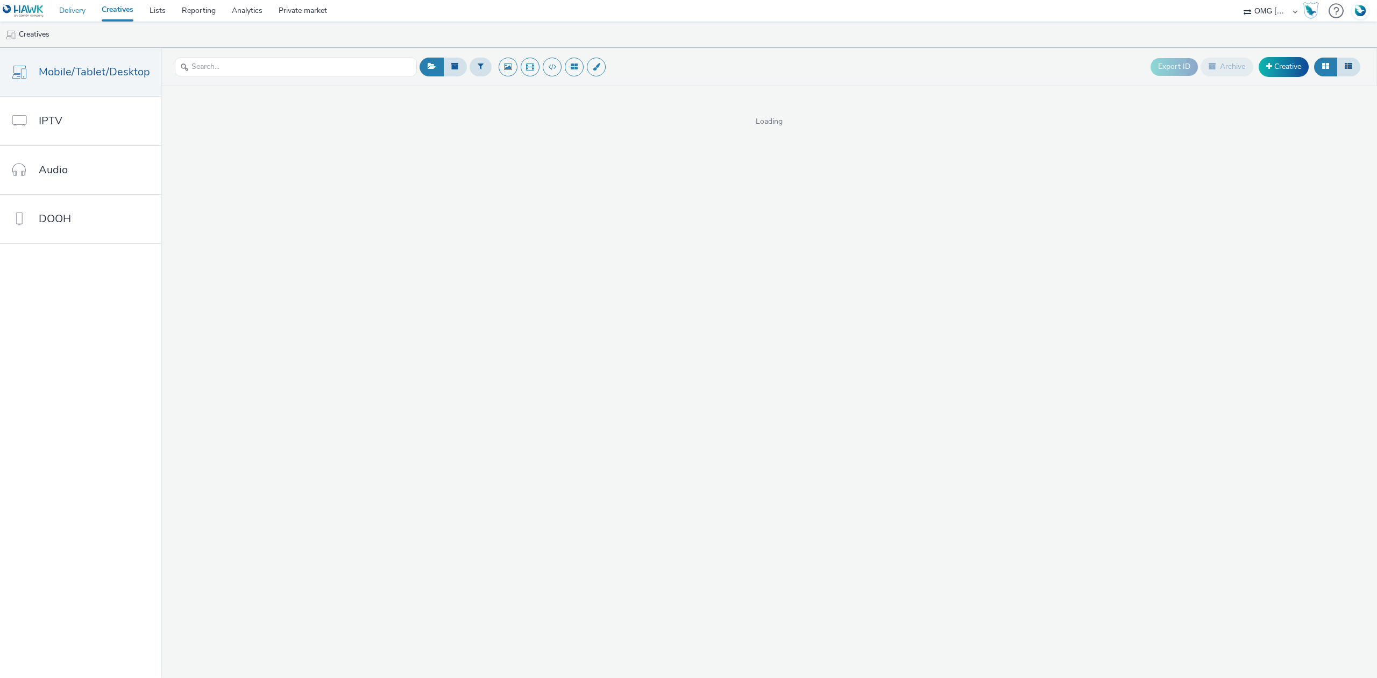
click at [70, 7] on link "Delivery" at bounding box center [72, 11] width 43 height 22
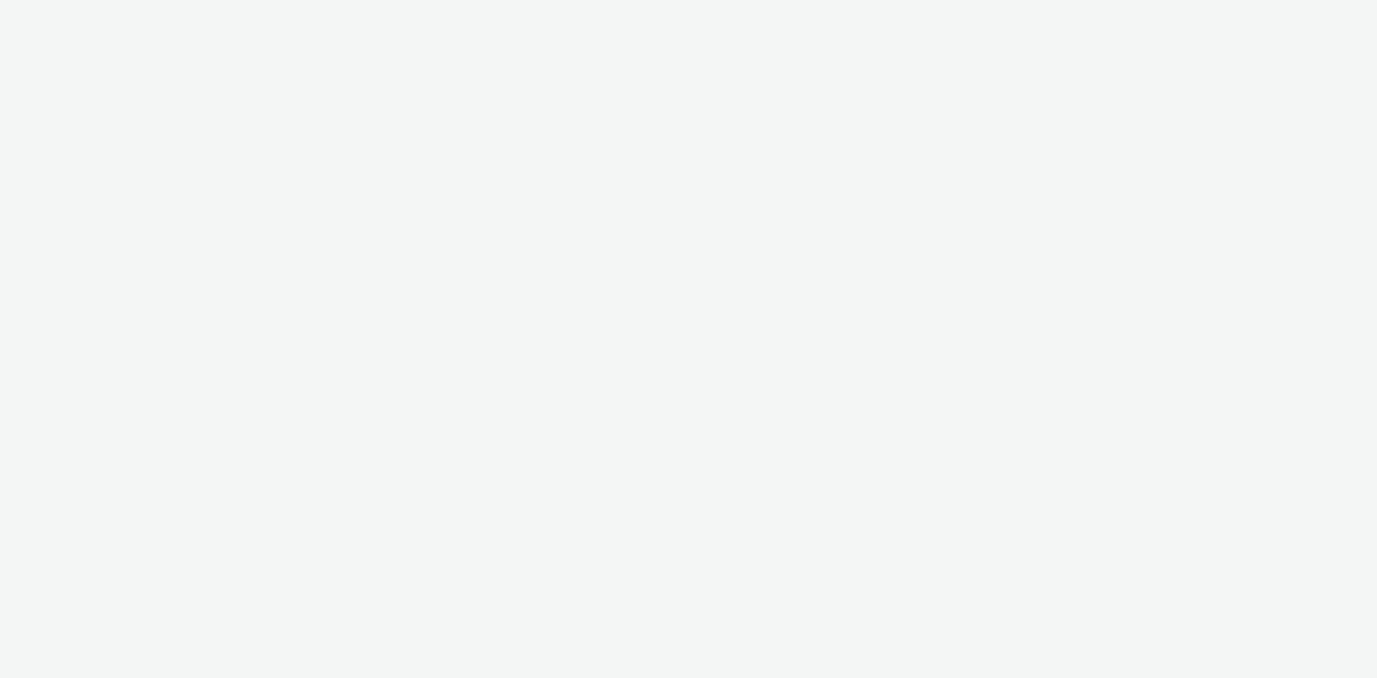
select select "97b78be7-b7c1-427d-93eb-a13be4d88a0a"
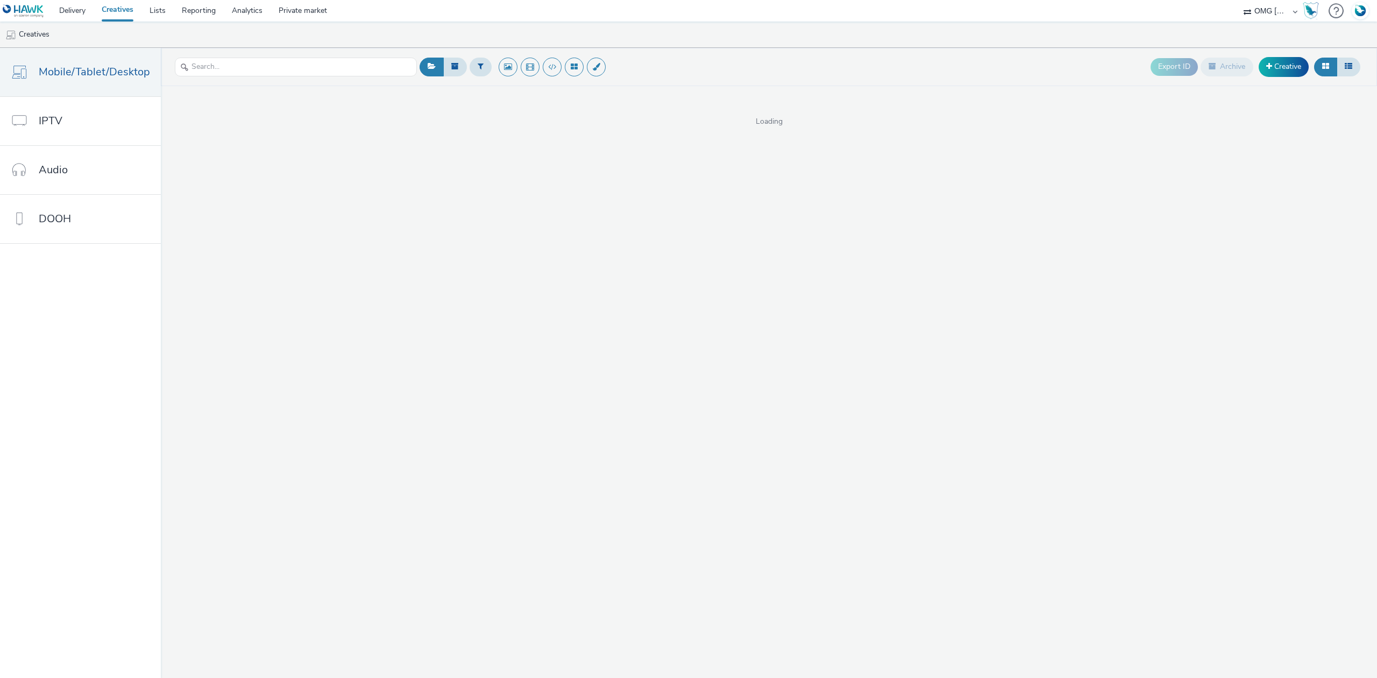
select select "97b78be7-b7c1-427d-93eb-a13be4d88a0a"
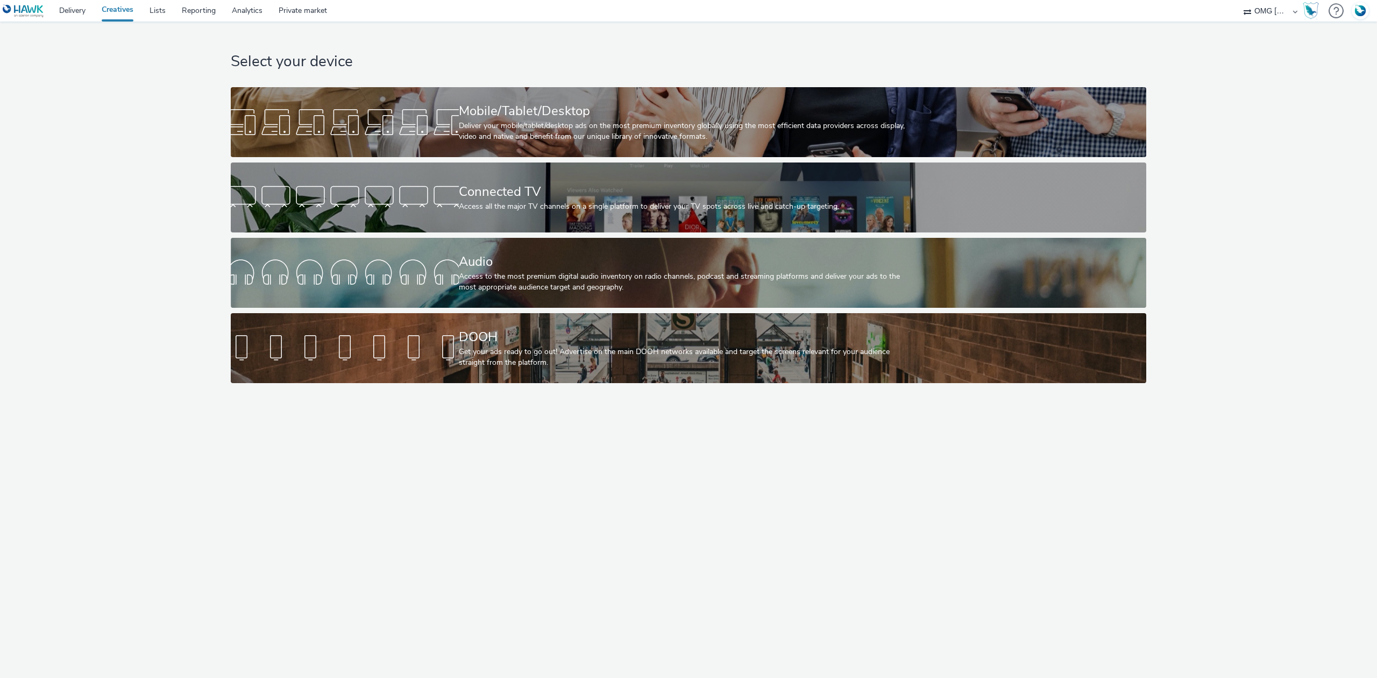
select select "97b78be7-b7c1-427d-93eb-a13be4d88a0a"
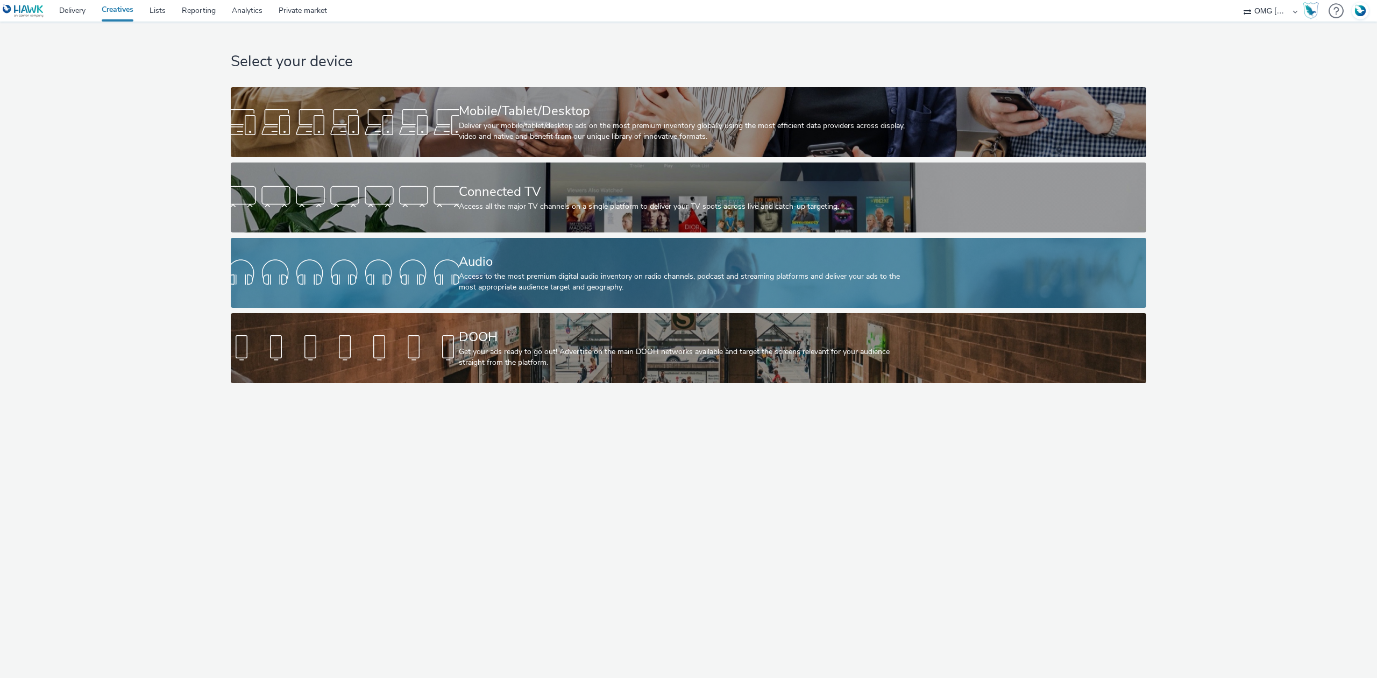
click at [378, 267] on div at bounding box center [345, 273] width 228 height 34
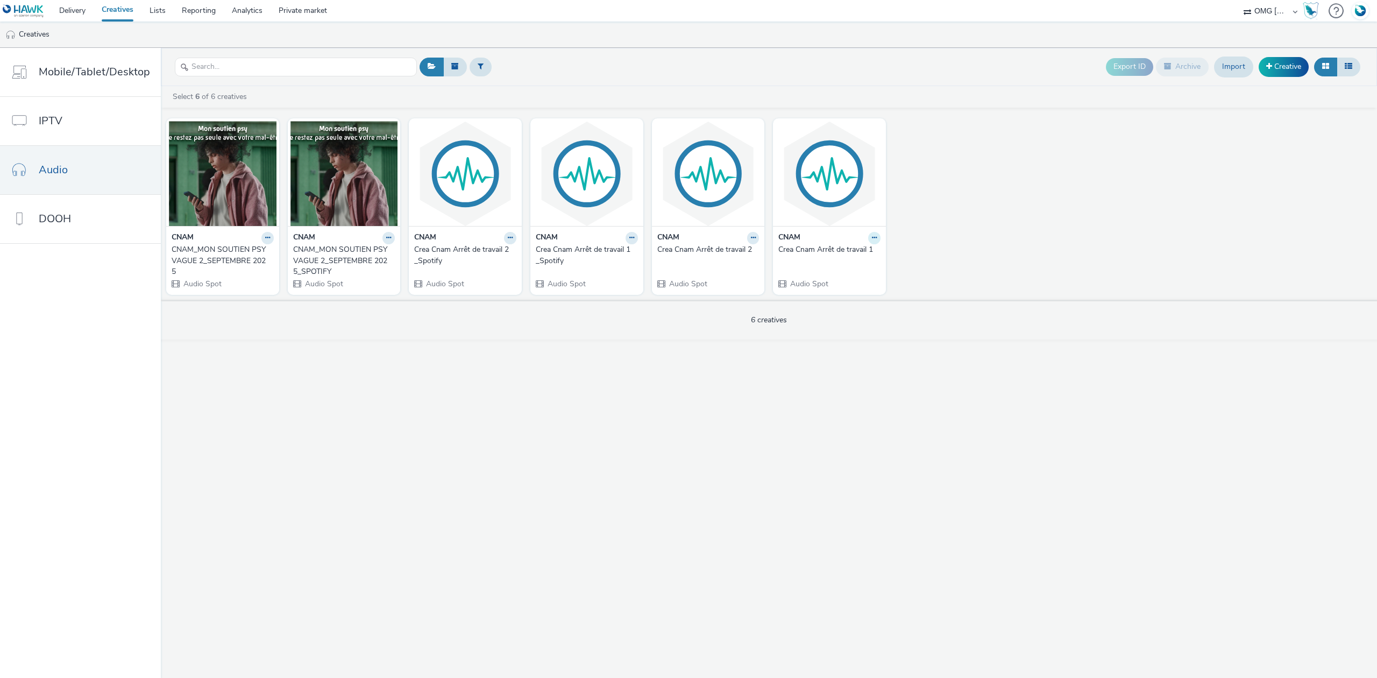
click at [872, 239] on icon at bounding box center [874, 238] width 5 height 6
click at [851, 275] on link "Duplicate" at bounding box center [840, 278] width 81 height 22
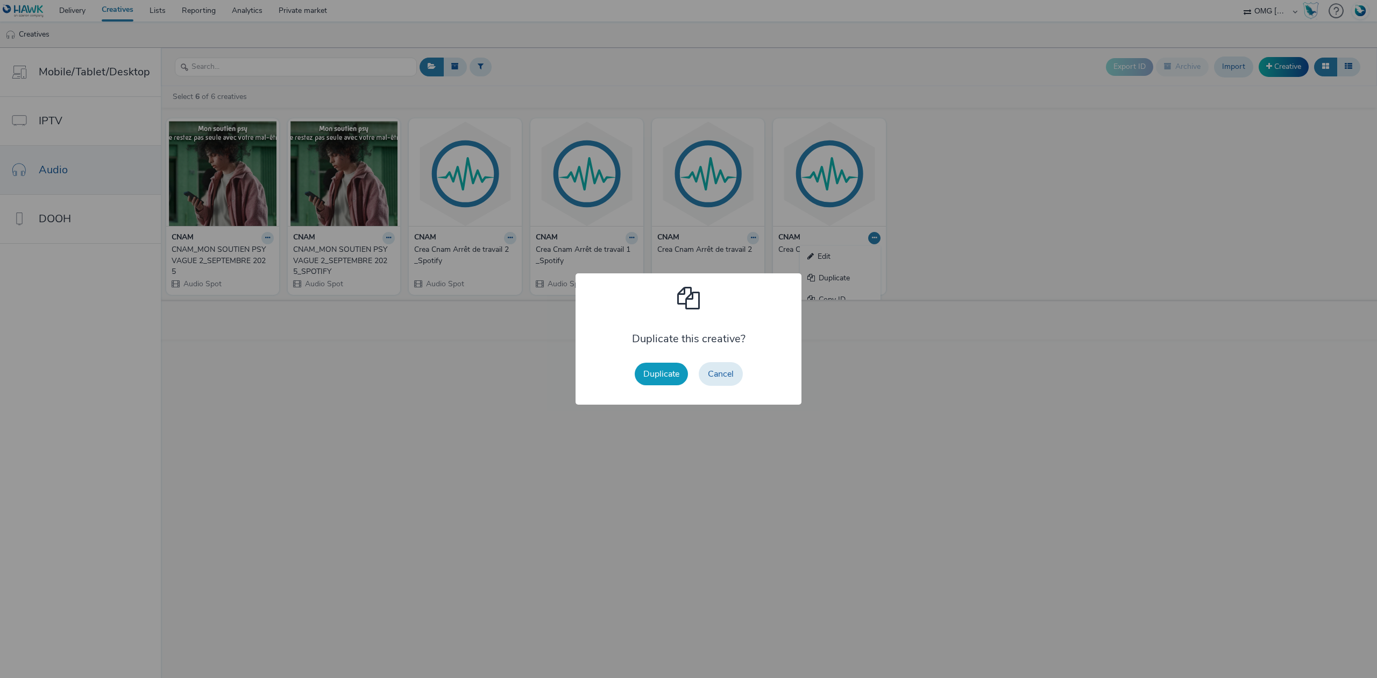
click at [656, 372] on button "Duplicate" at bounding box center [661, 374] width 53 height 23
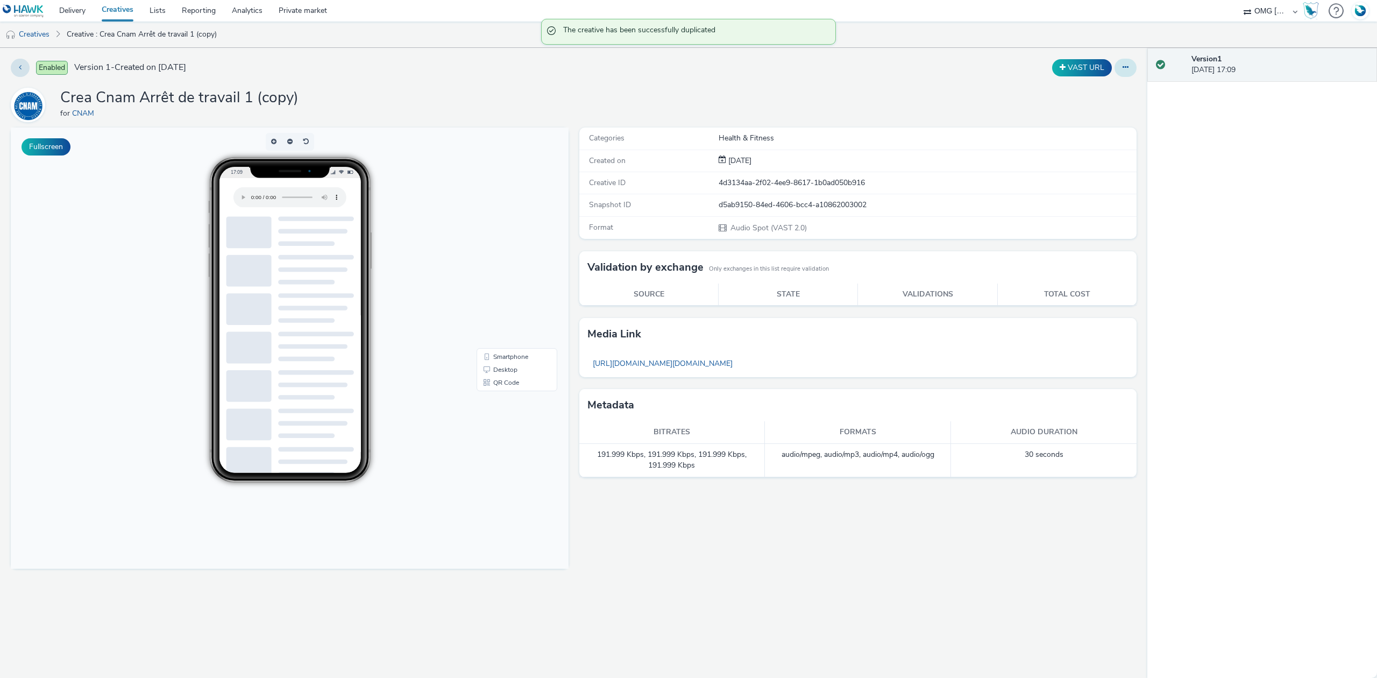
click at [1118, 68] on button at bounding box center [1126, 68] width 22 height 18
click at [1090, 84] on link "Edit" at bounding box center [1096, 90] width 81 height 22
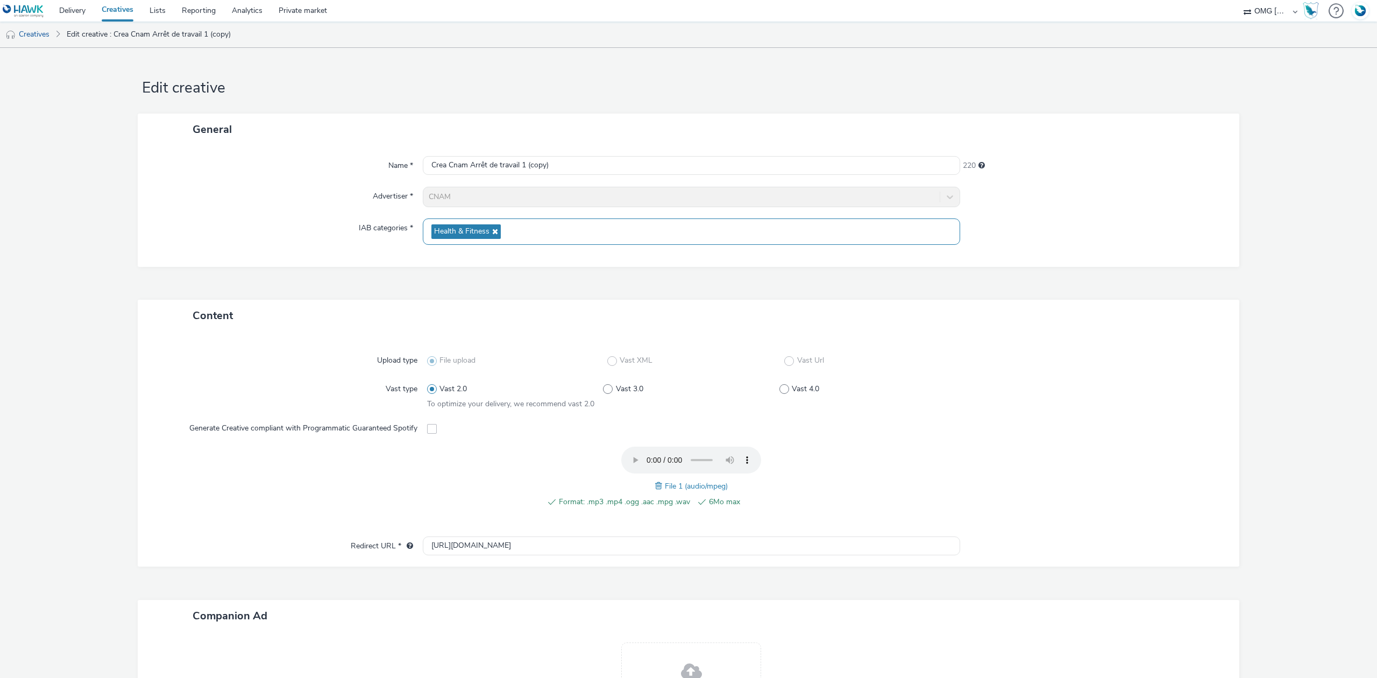
click at [491, 235] on icon at bounding box center [494, 232] width 9 height 8
drag, startPoint x: 555, startPoint y: 165, endPoint x: 525, endPoint y: 171, distance: 30.7
click at [525, 171] on input "Crea Cnam Arrêt de travail 1 (copy)" at bounding box center [692, 165] width 538 height 19
type input "Crea Cnam Arrêt de travail 1_deezer"
click at [481, 228] on span "Select IAB categories..." at bounding box center [470, 227] width 76 height 9
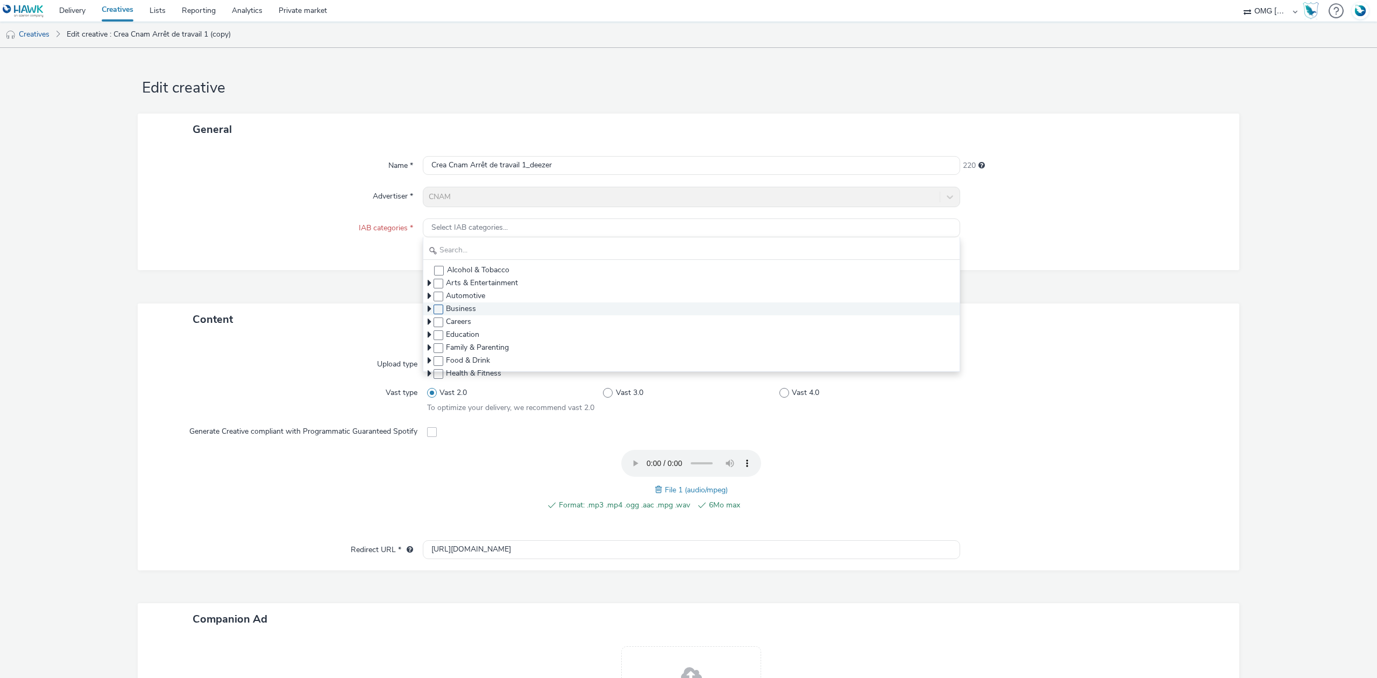
click at [435, 310] on span at bounding box center [439, 310] width 10 height 10
checkbox input "true"
click at [328, 291] on div "General Name * Crea Cnam Arrêt de travail 1_deezer 220 Advertiser * CNAM IAB ca…" at bounding box center [689, 207] width 1102 height 186
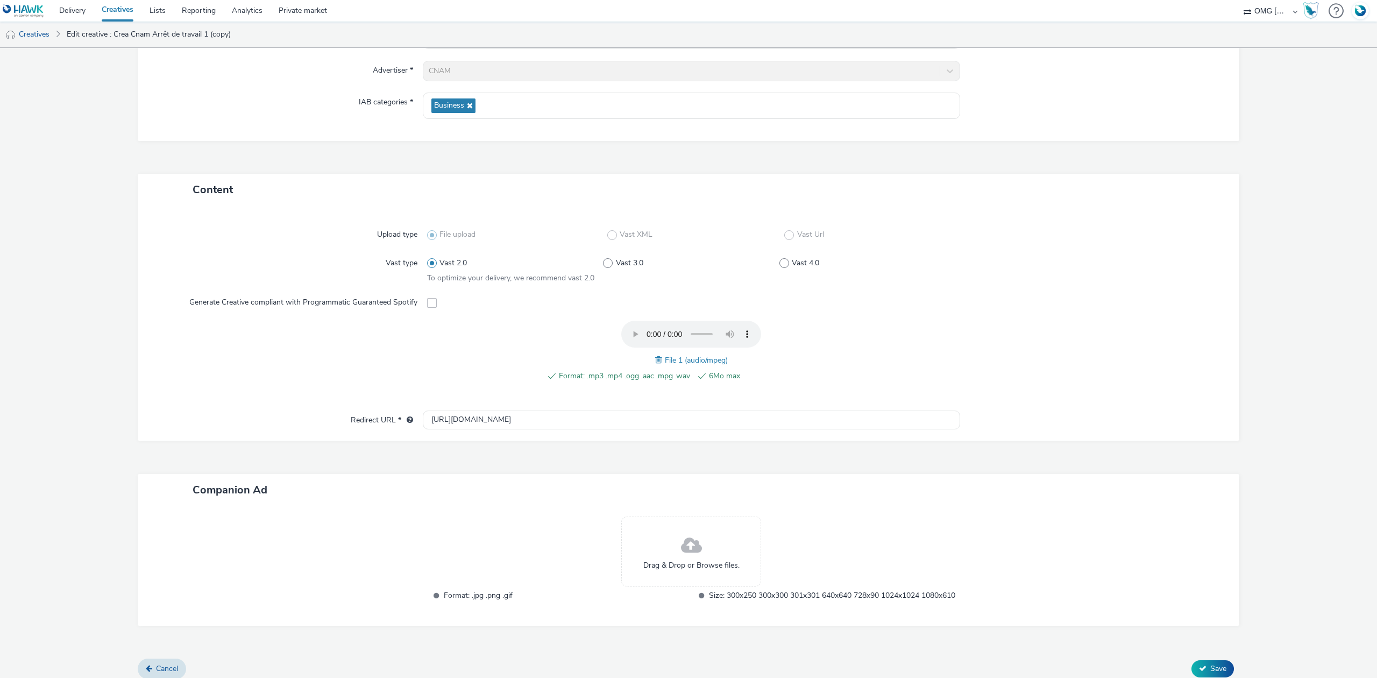
scroll to position [146, 0]
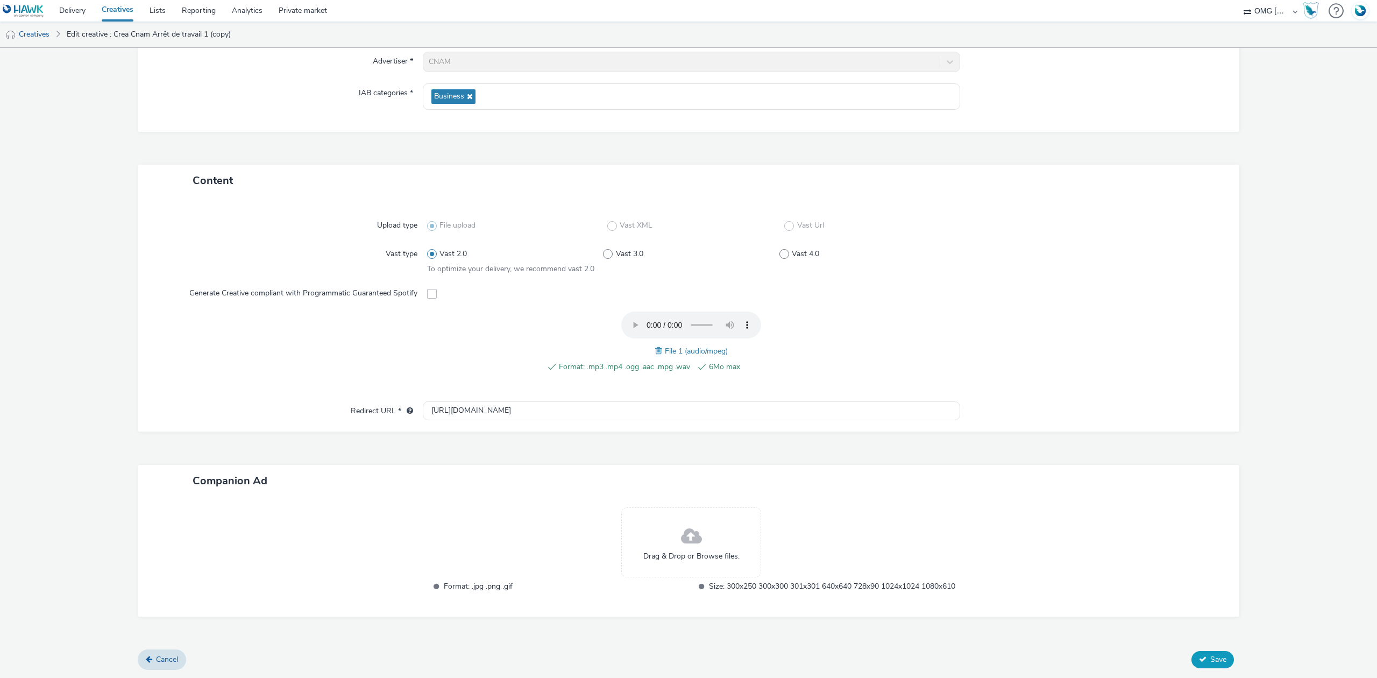
click at [1192, 664] on button "Save" at bounding box center [1213, 659] width 43 height 17
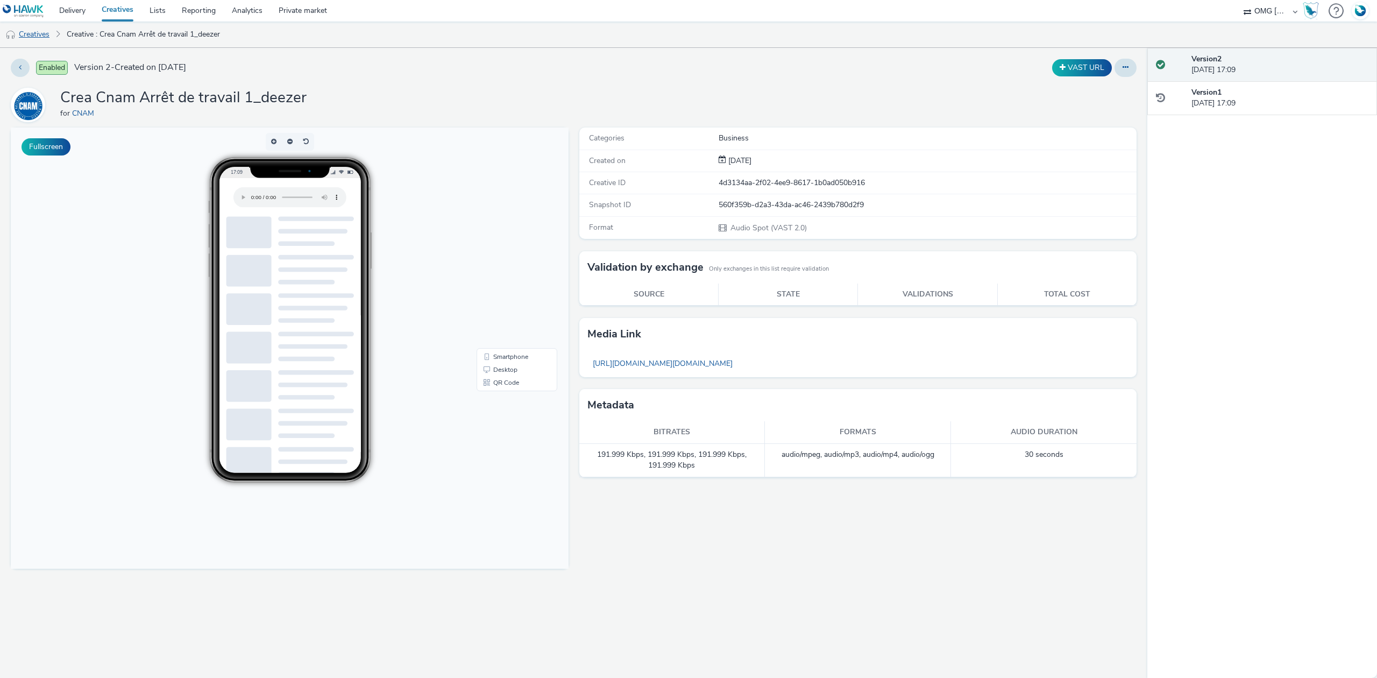
click at [40, 37] on link "Creatives" at bounding box center [27, 35] width 55 height 26
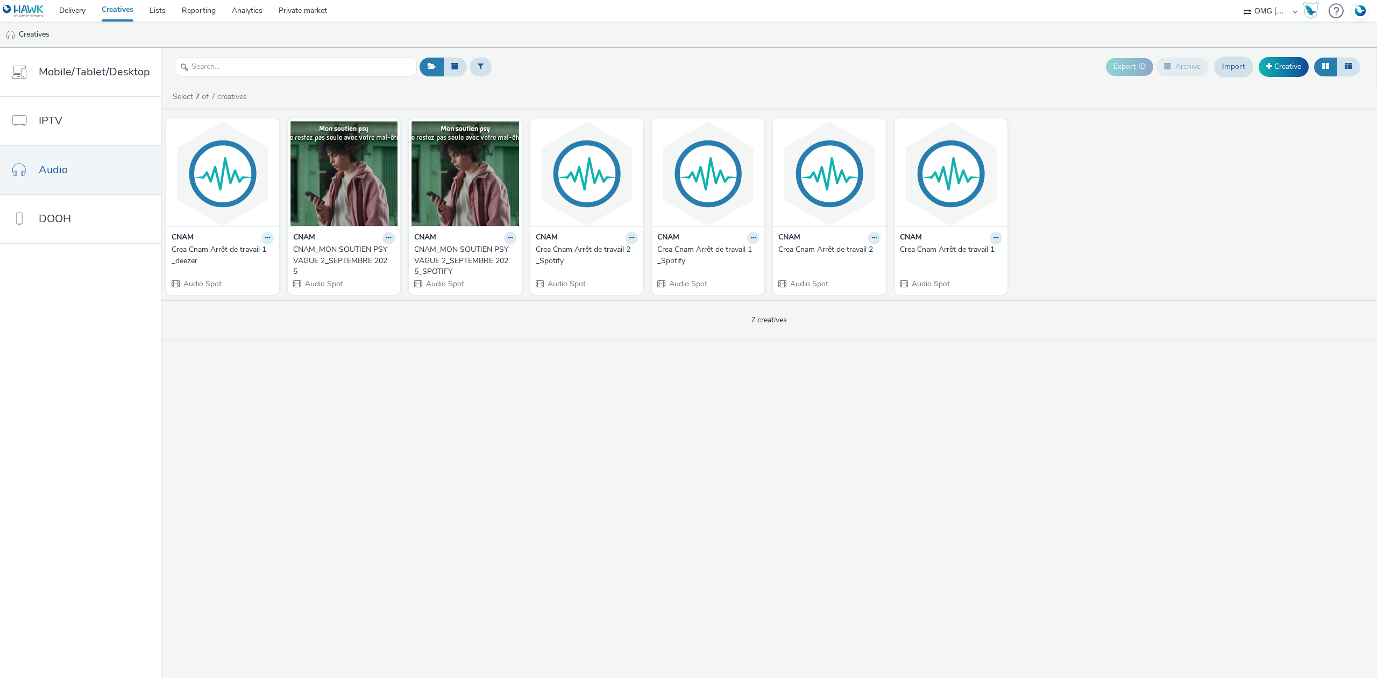
click at [266, 236] on icon at bounding box center [267, 238] width 5 height 6
click at [255, 262] on link "Edit" at bounding box center [233, 257] width 81 height 22
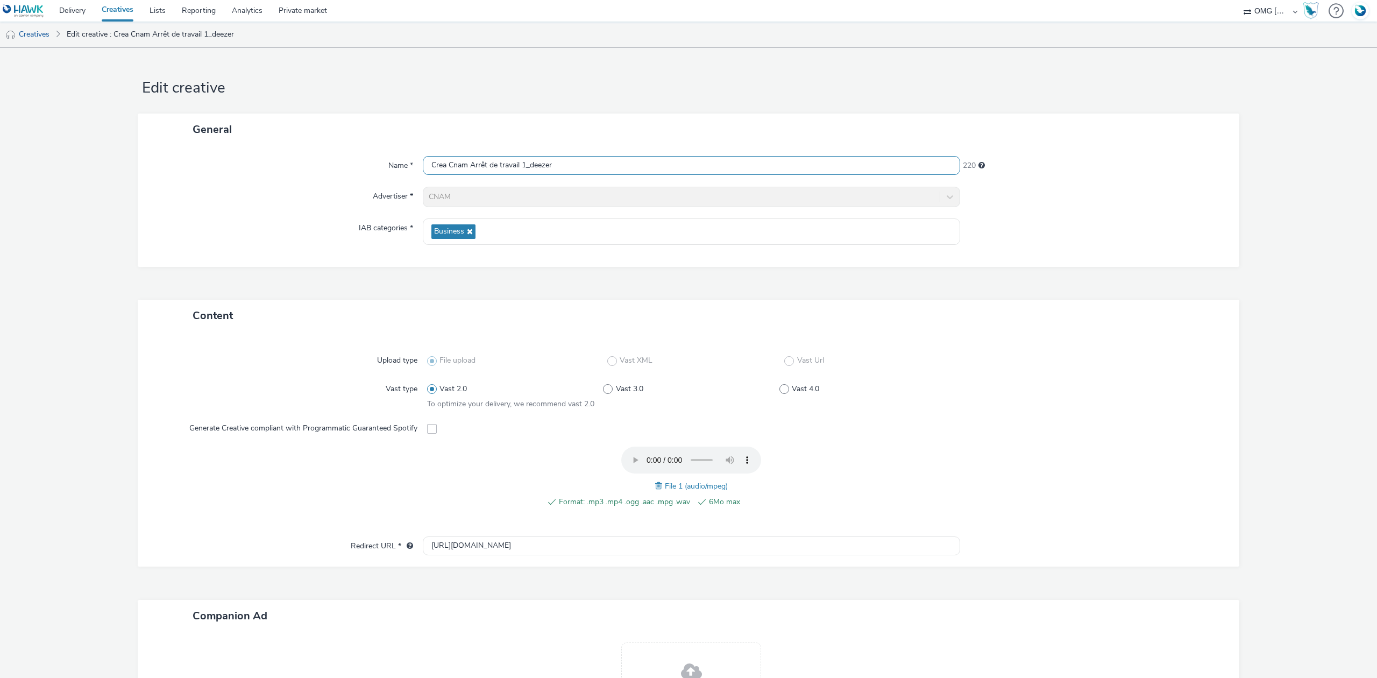
click at [529, 168] on input "Crea Cnam Arrêt de travail 1_deezer" at bounding box center [692, 165] width 538 height 19
type input "Crea Cnam Arrêt de travail 1_Deezer"
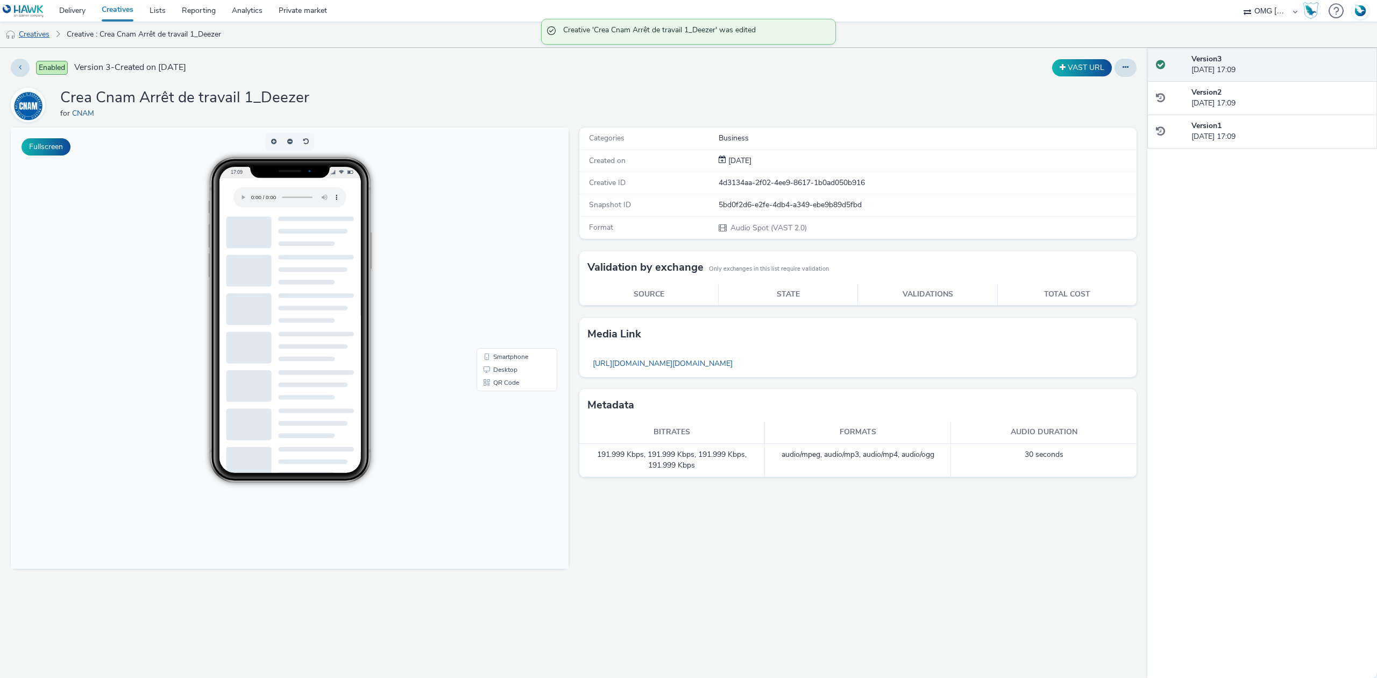
click at [31, 37] on link "Creatives" at bounding box center [27, 35] width 55 height 26
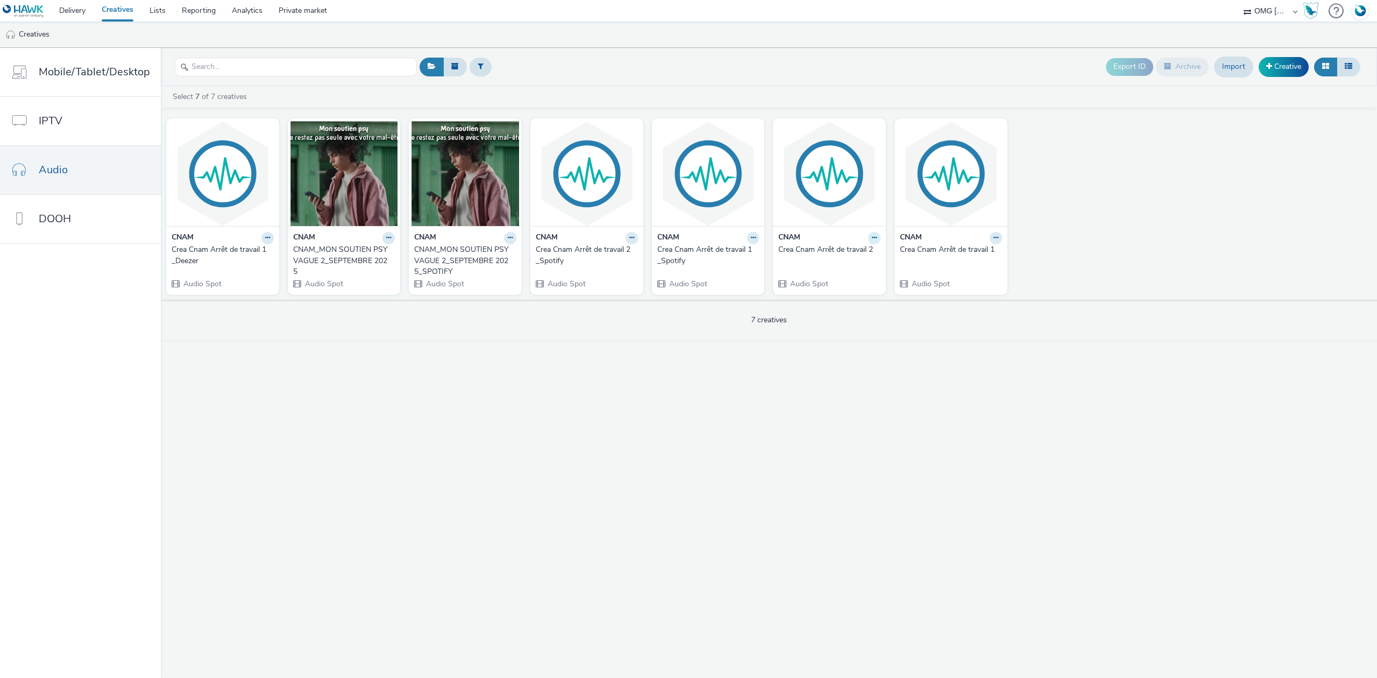
click at [873, 238] on icon at bounding box center [874, 238] width 5 height 6
click at [857, 271] on link "Duplicate" at bounding box center [840, 278] width 81 height 22
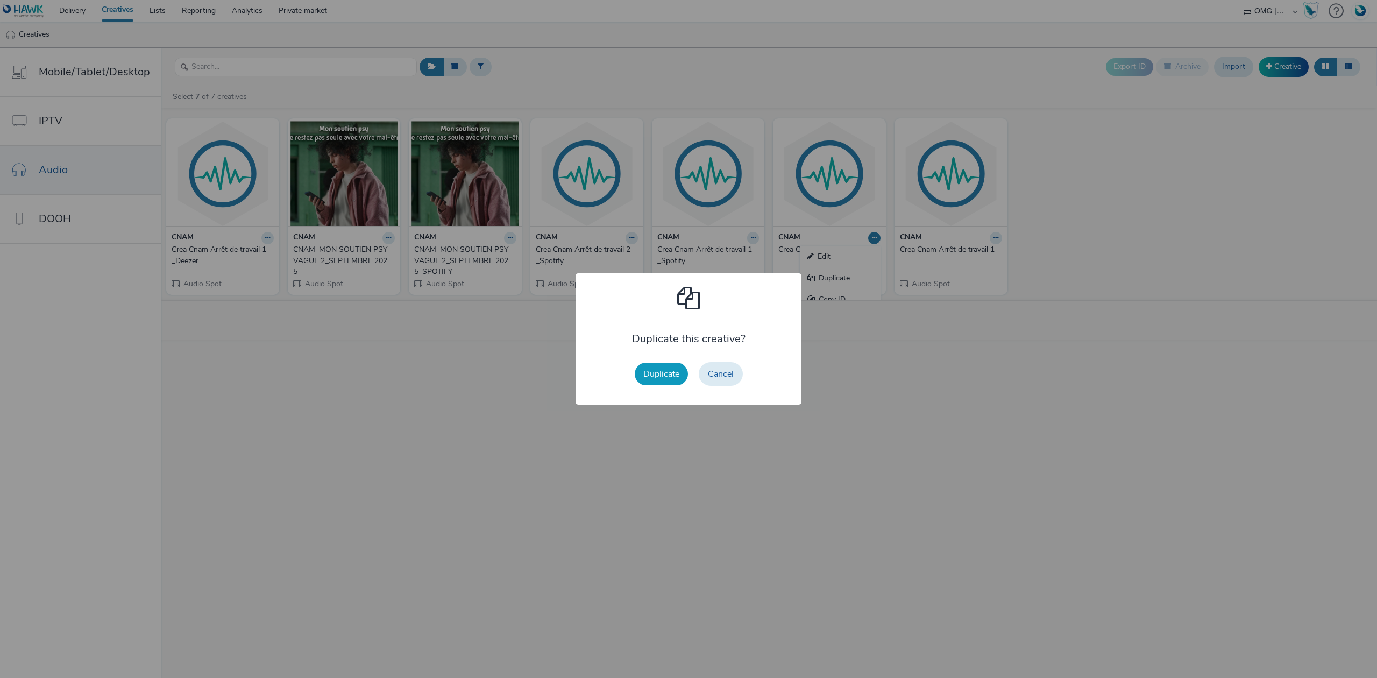
click at [661, 381] on button "Duplicate" at bounding box center [661, 374] width 53 height 23
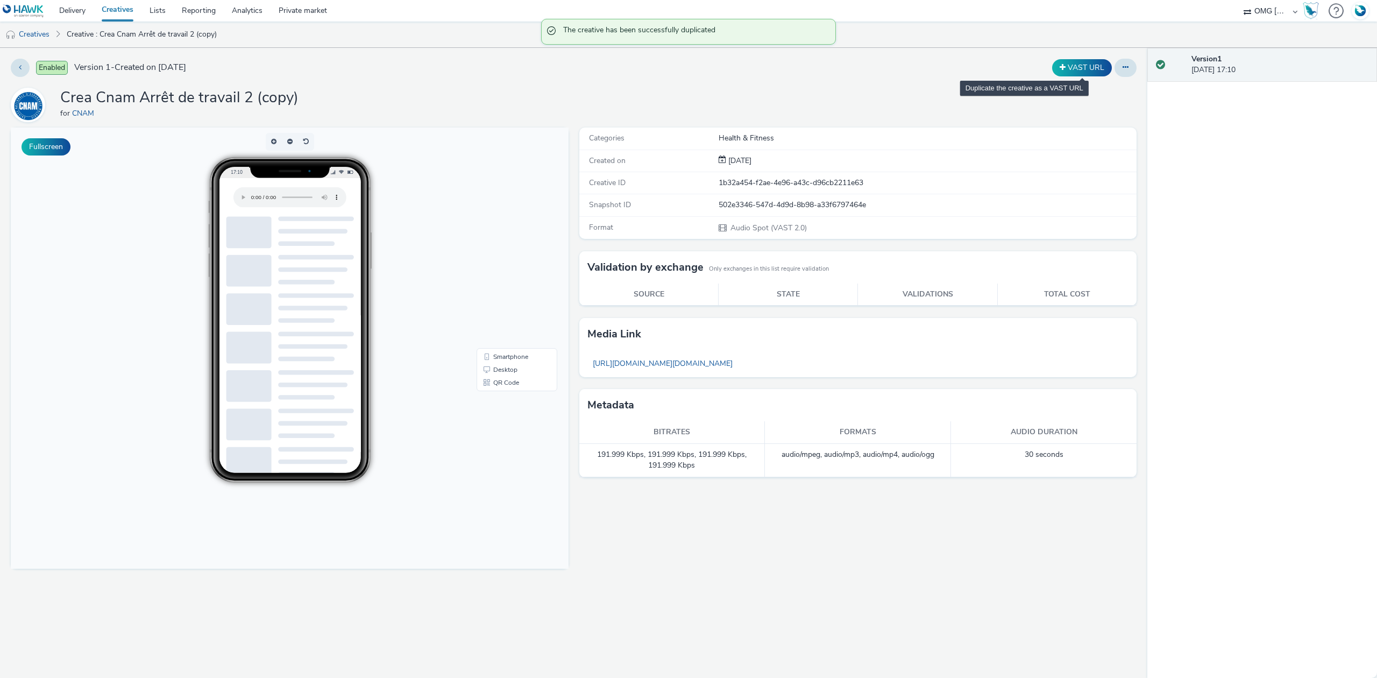
drag, startPoint x: 1118, startPoint y: 67, endPoint x: 1113, endPoint y: 76, distance: 10.6
click at [1119, 67] on button at bounding box center [1126, 68] width 22 height 18
click at [1091, 97] on link "Edit" at bounding box center [1096, 90] width 81 height 22
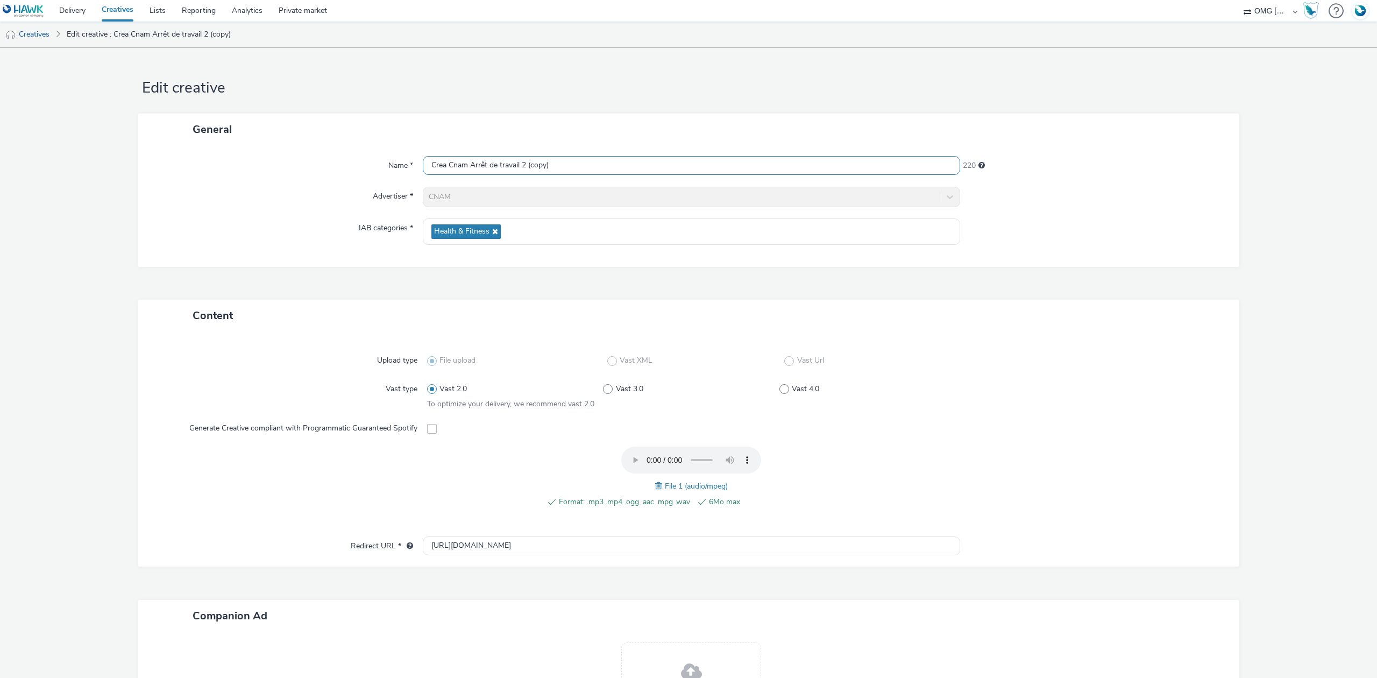
drag, startPoint x: 567, startPoint y: 158, endPoint x: 524, endPoint y: 162, distance: 43.9
click at [524, 162] on input "Crea Cnam Arrêt de travail 2 (copy)" at bounding box center [692, 165] width 538 height 19
type input "Crea Cnam Arrêt de travail 2_Deezer"
click at [492, 229] on icon at bounding box center [494, 232] width 9 height 8
click at [482, 234] on div "Select IAB categories..." at bounding box center [692, 227] width 538 height 19
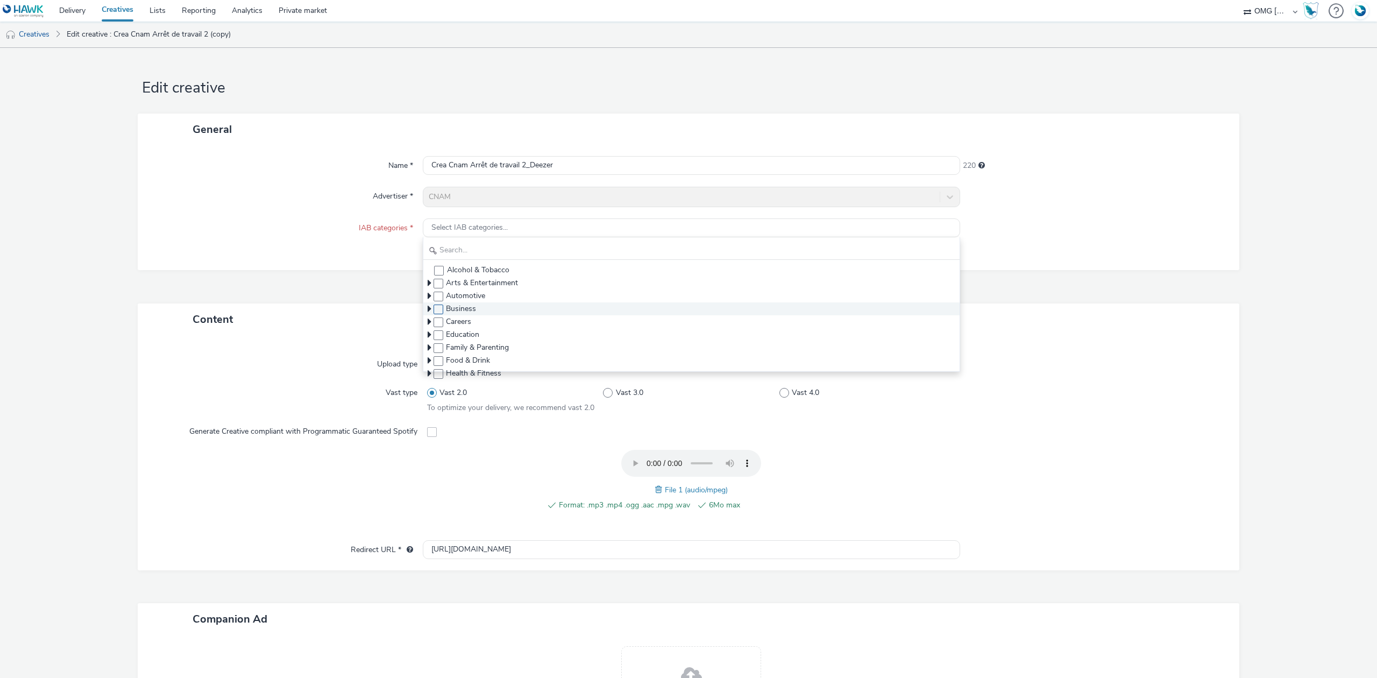
click at [437, 308] on span at bounding box center [439, 310] width 10 height 10
checkbox input "true"
click at [265, 321] on div "Content" at bounding box center [689, 316] width 1102 height 32
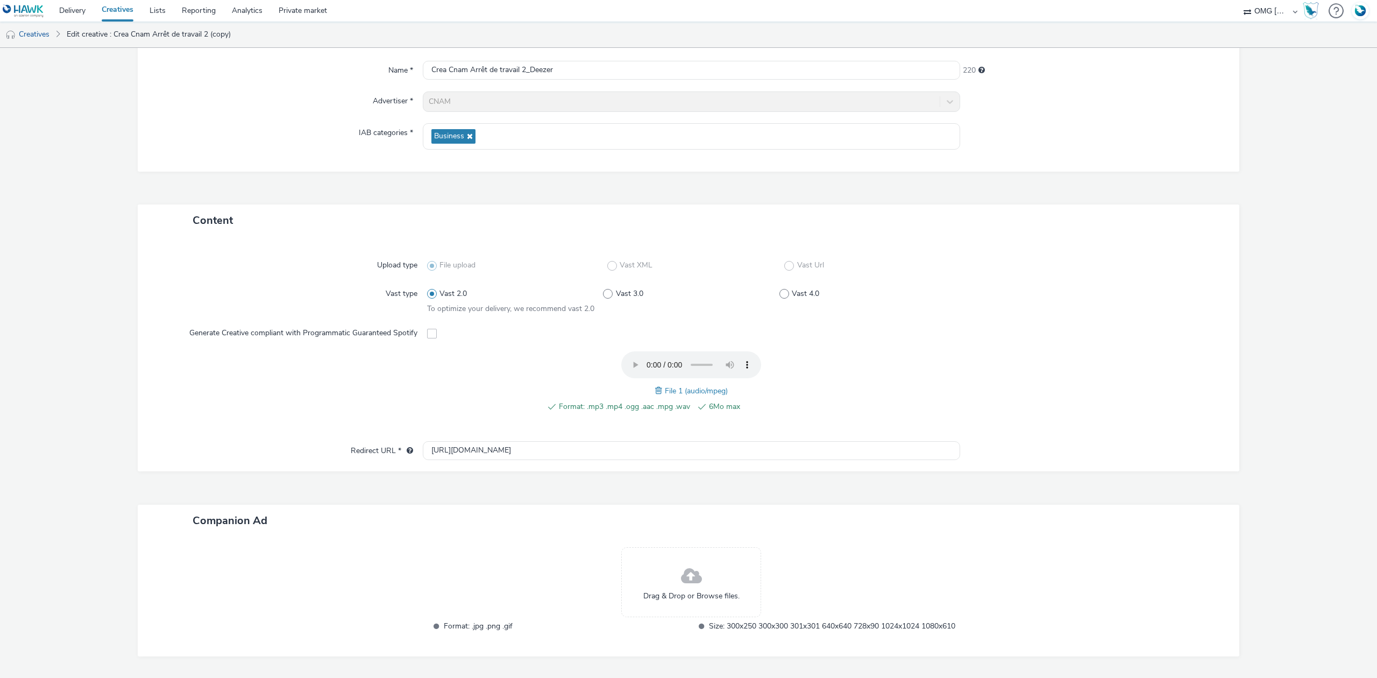
scroll to position [146, 0]
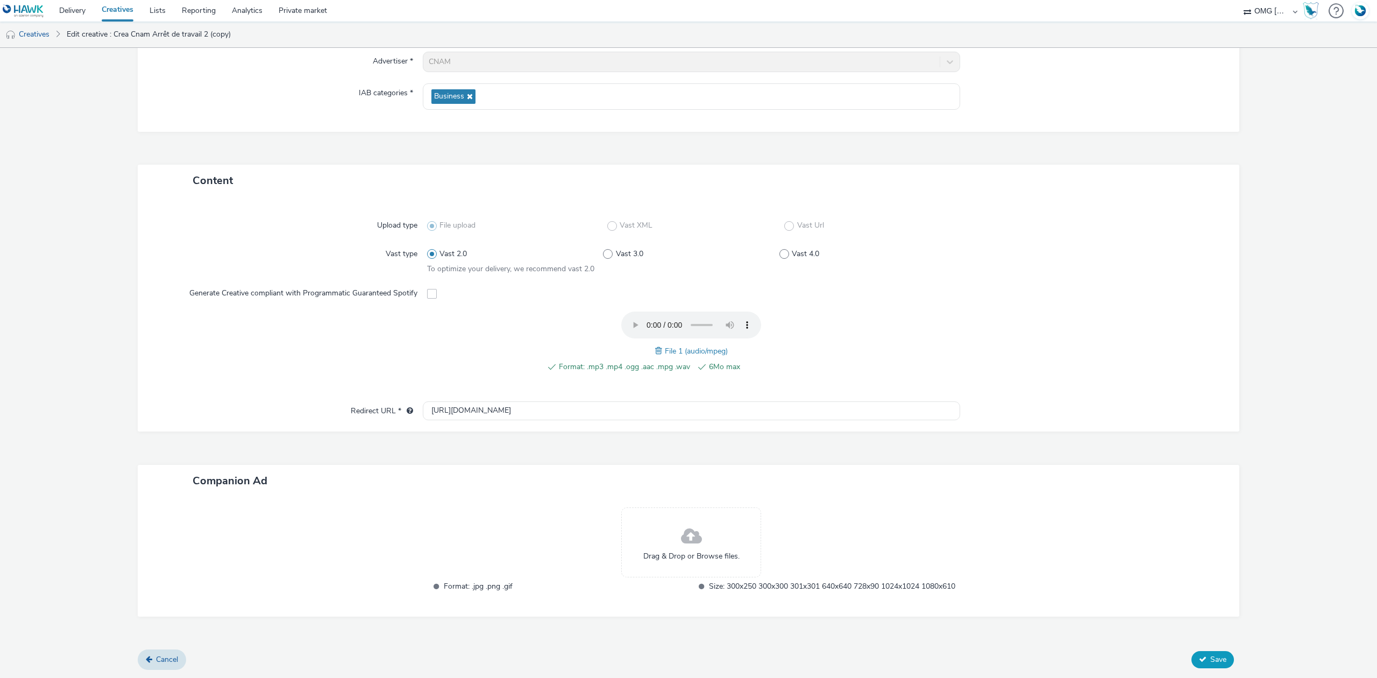
click at [1211, 655] on span "Save" at bounding box center [1219, 659] width 16 height 10
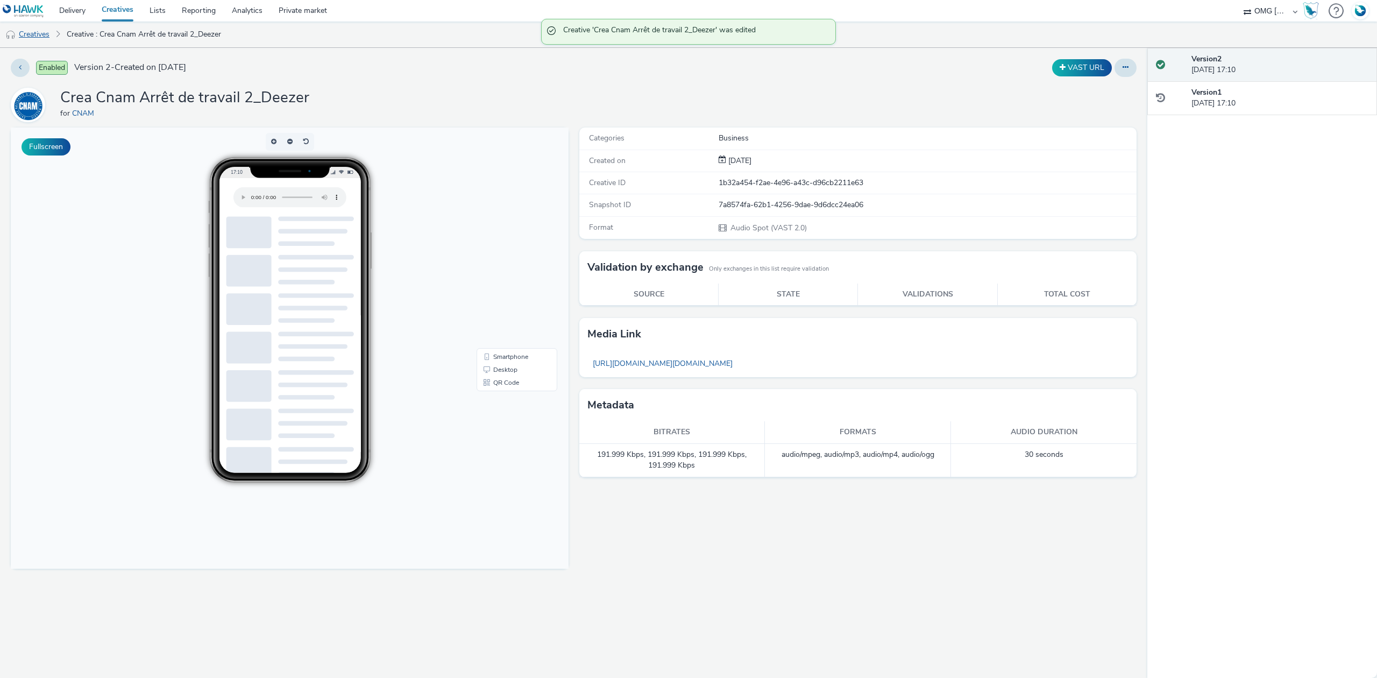
click at [35, 33] on link "Creatives" at bounding box center [27, 35] width 55 height 26
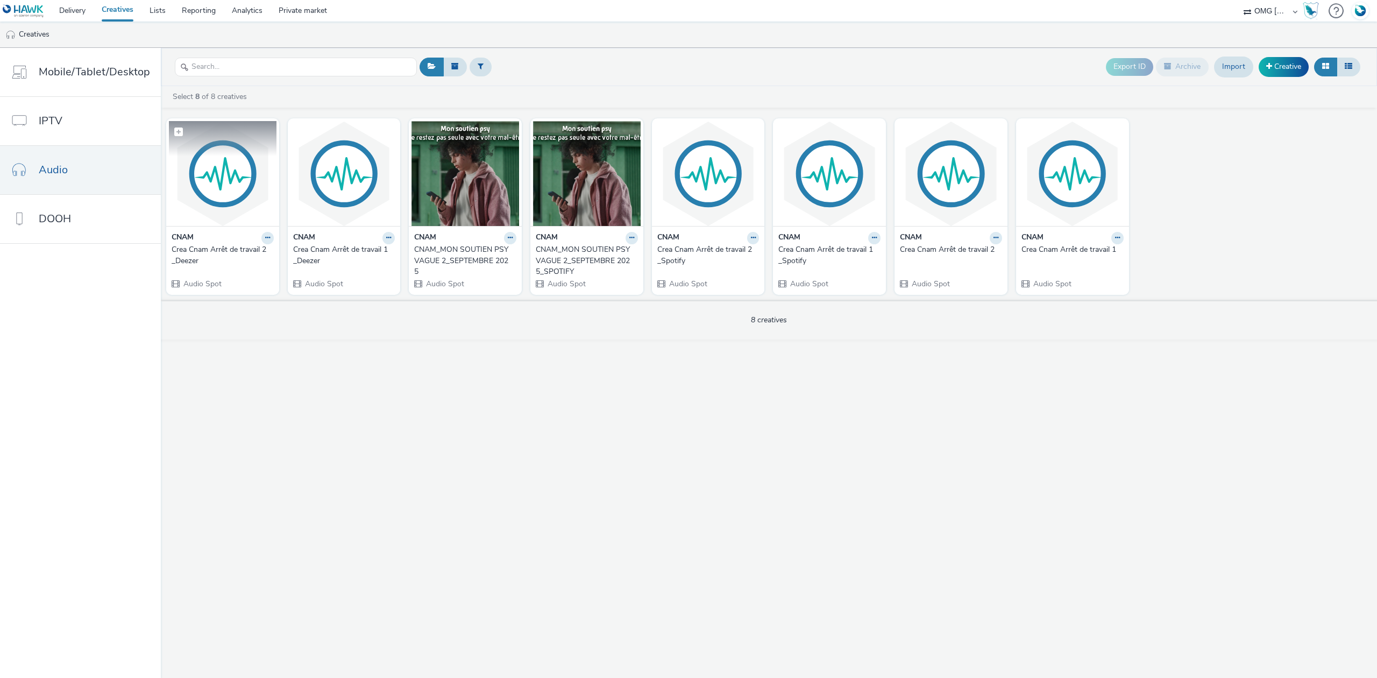
click at [236, 156] on figure at bounding box center [223, 173] width 108 height 105
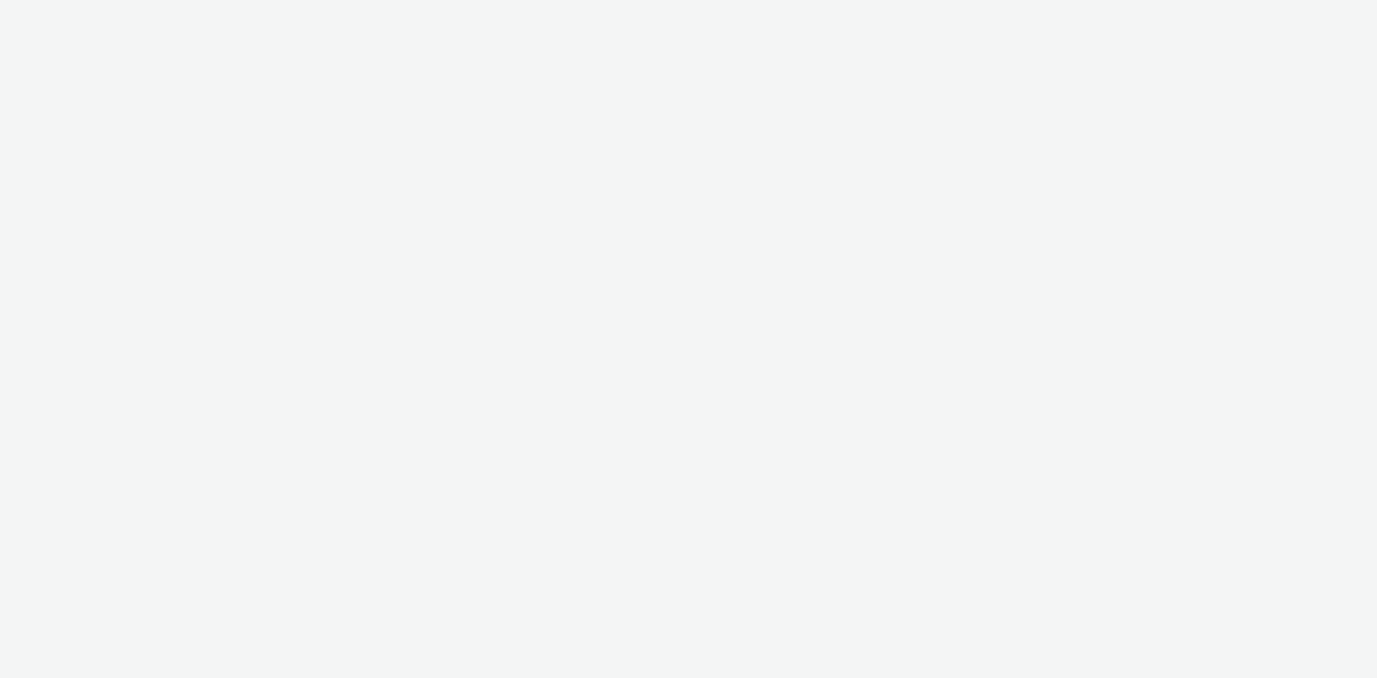
select select "97b78be7-b7c1-427d-93eb-a13be4d88a0a"
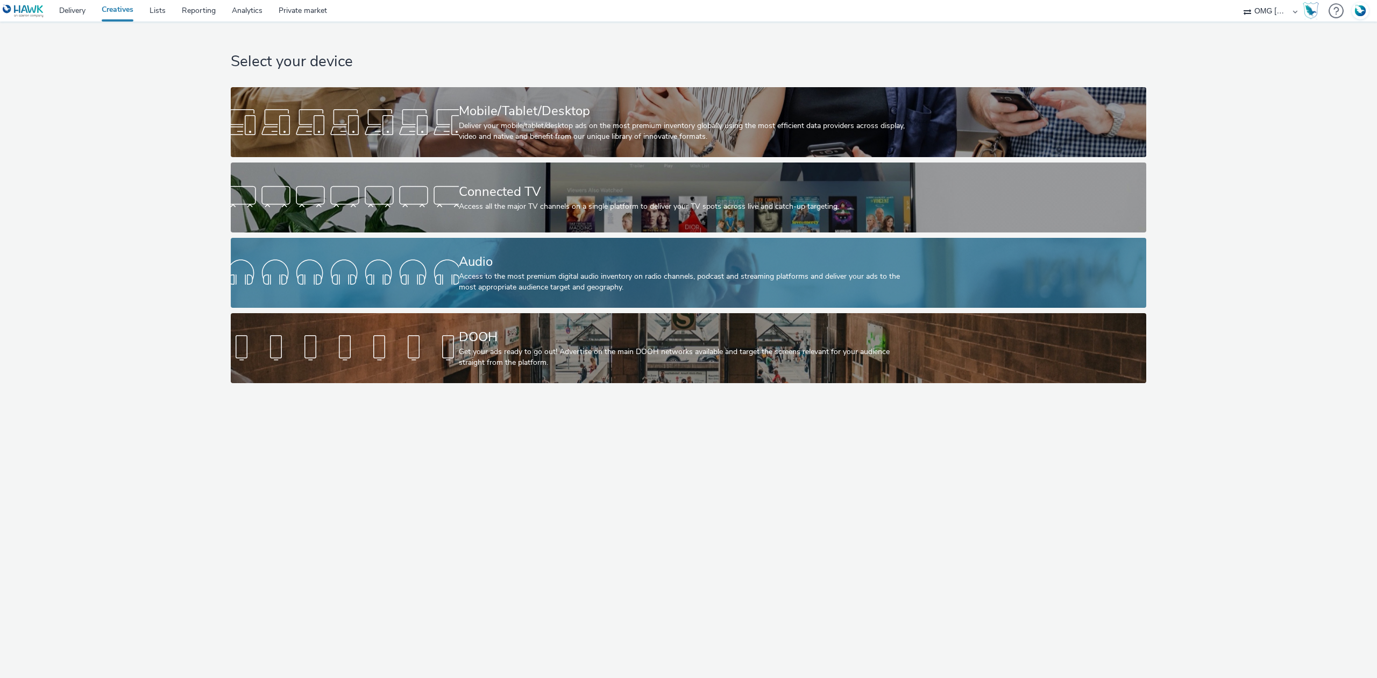
click at [506, 272] on div "Access to the most premium digital audio inventory on radio channels, podcast a…" at bounding box center [687, 282] width 456 height 22
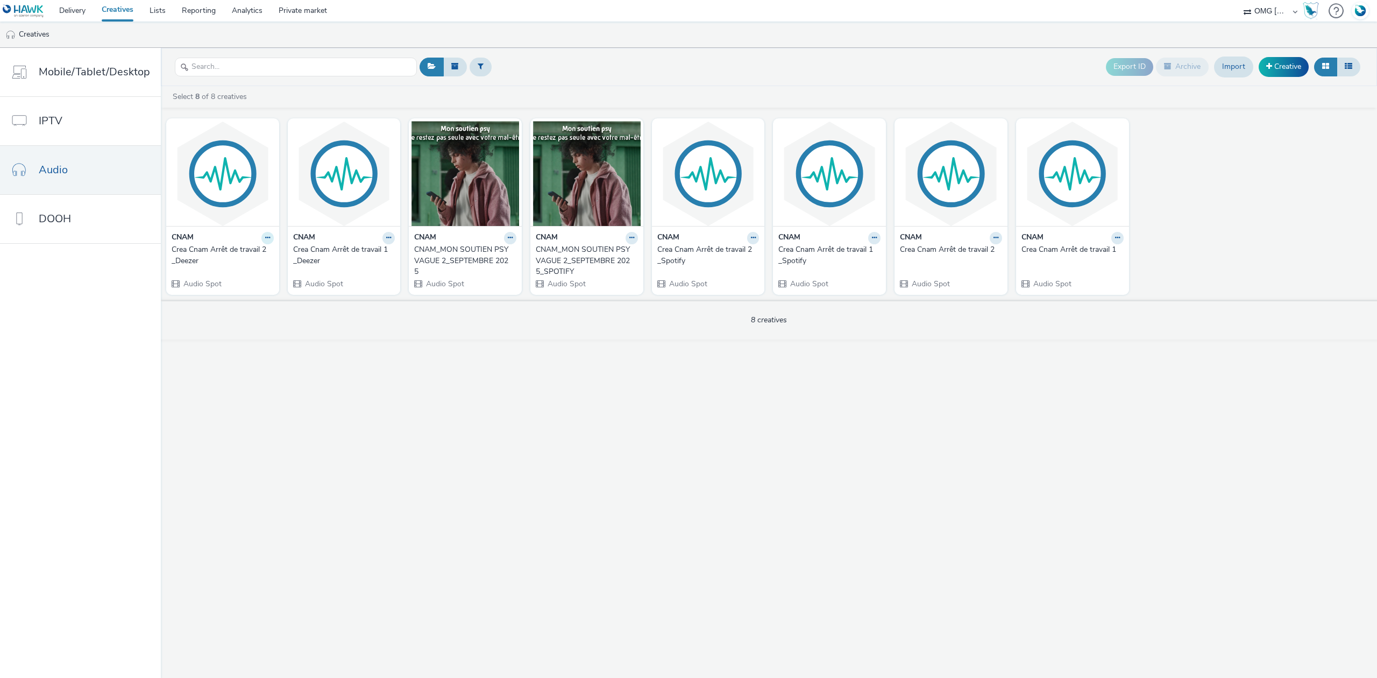
click at [265, 237] on icon at bounding box center [267, 238] width 5 height 6
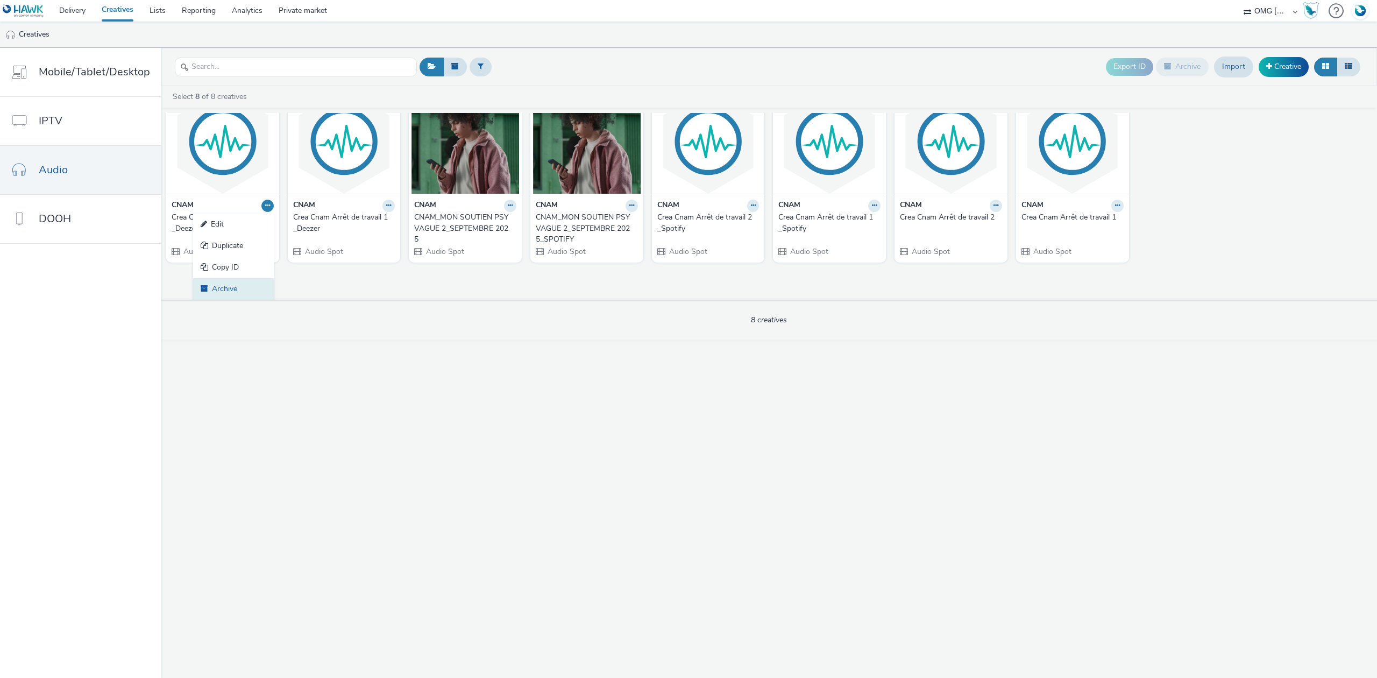
click at [230, 284] on link "Archive" at bounding box center [233, 289] width 81 height 22
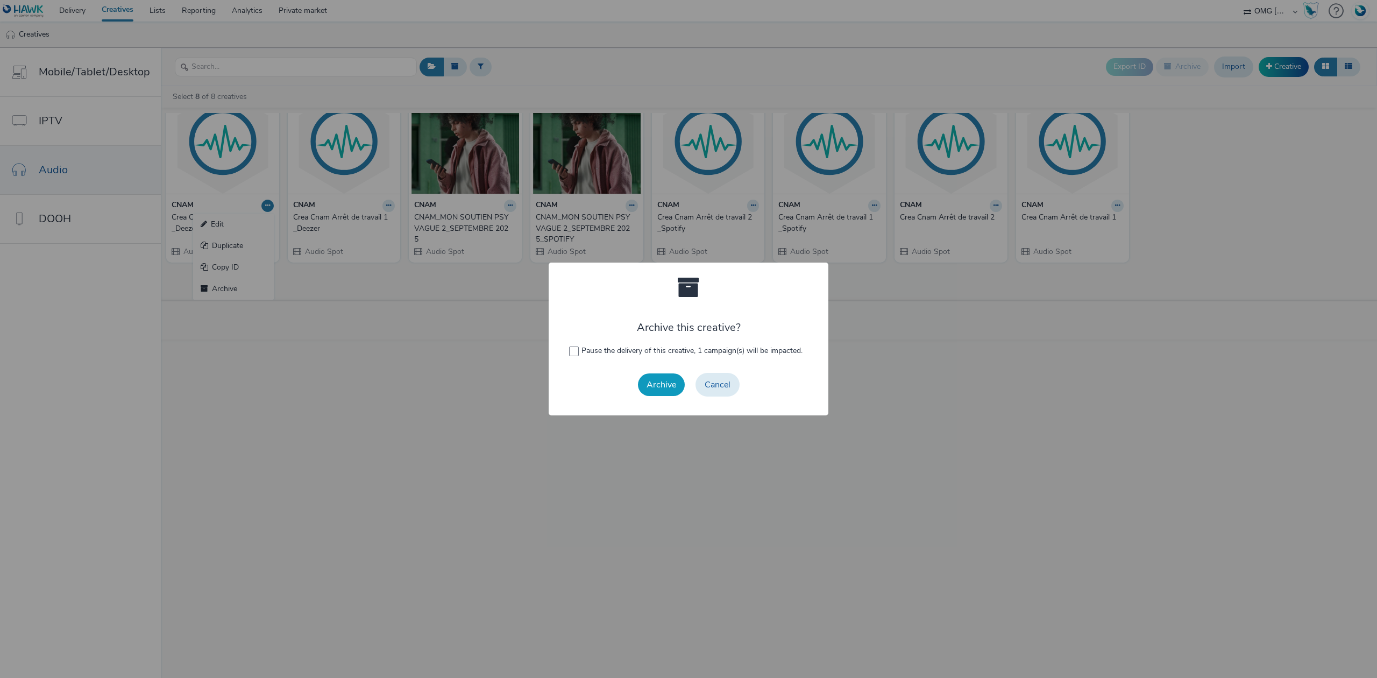
click at [655, 386] on button "Archive" at bounding box center [661, 384] width 47 height 23
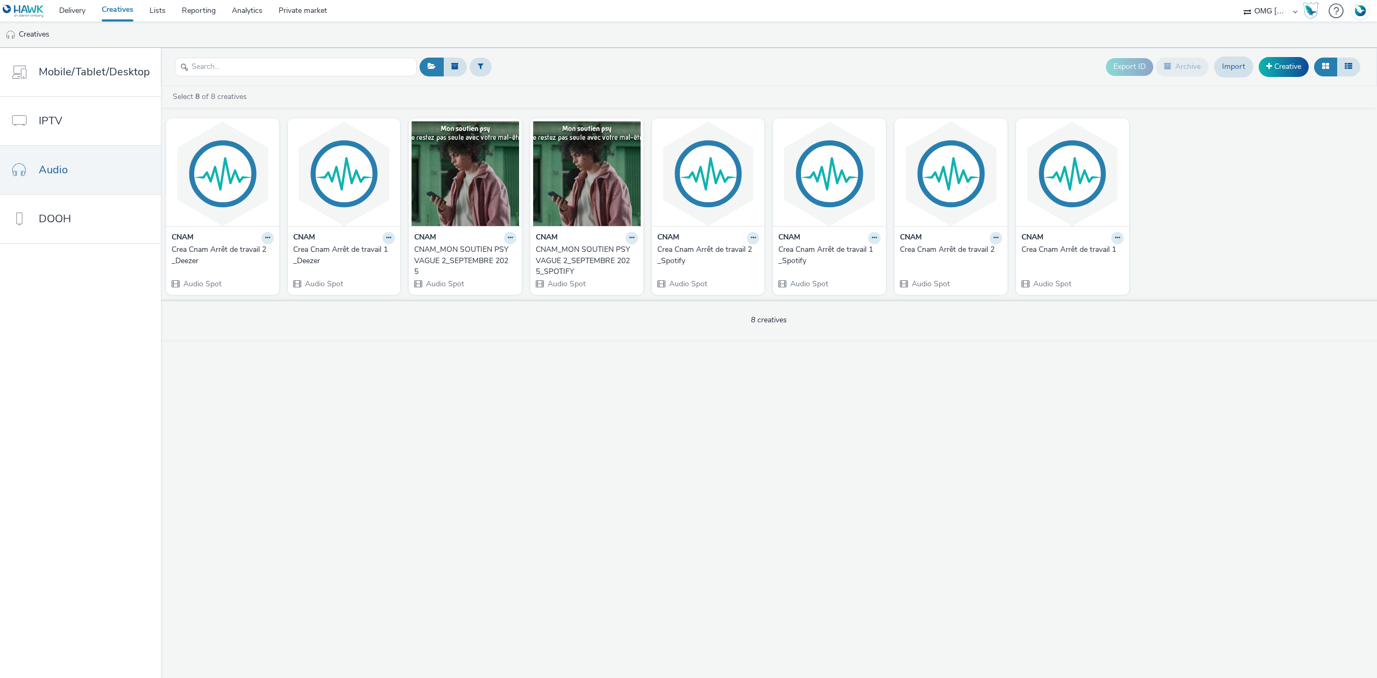
scroll to position [0, 0]
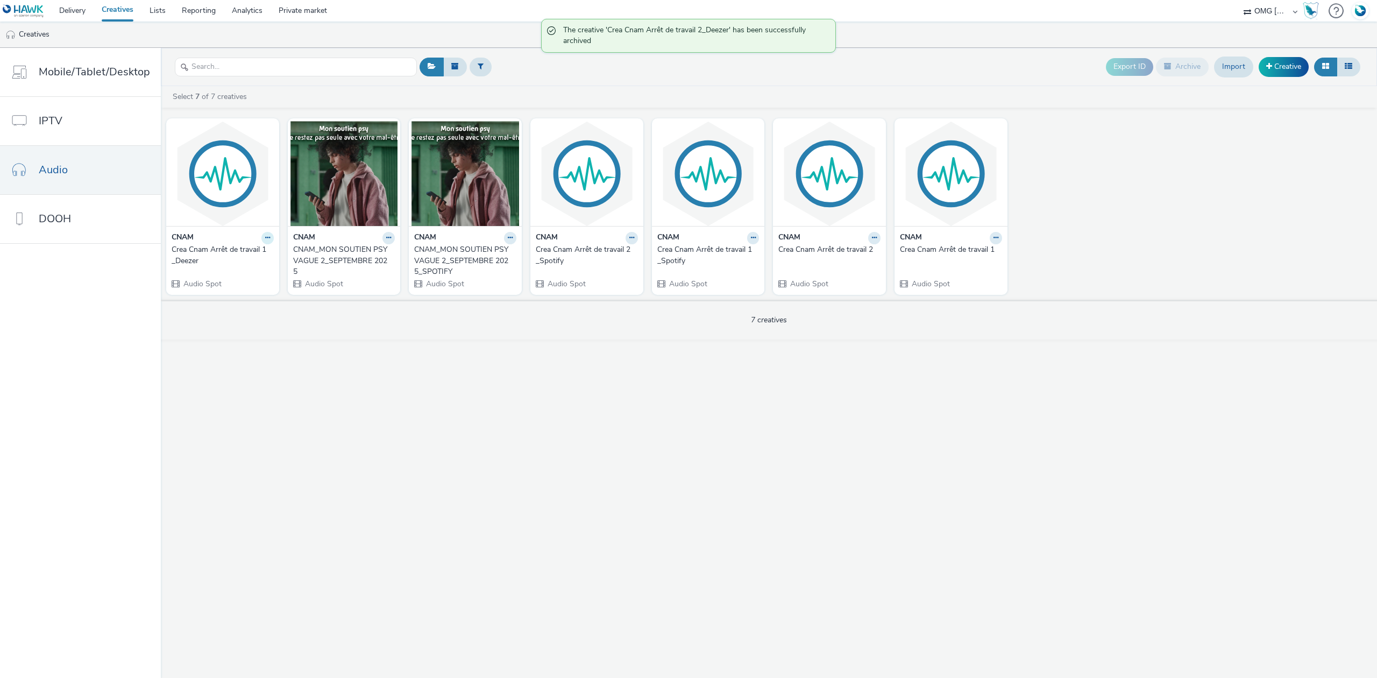
click at [267, 238] on button at bounding box center [268, 238] width 12 height 12
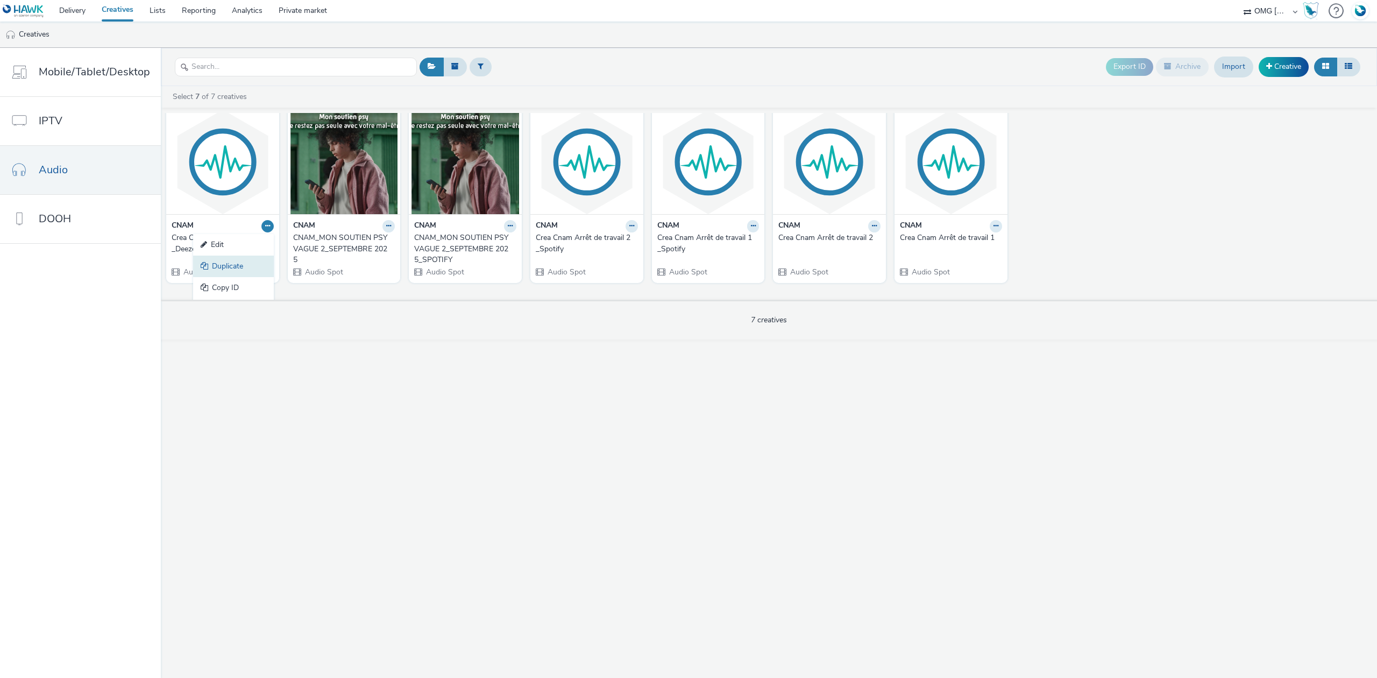
scroll to position [33, 0]
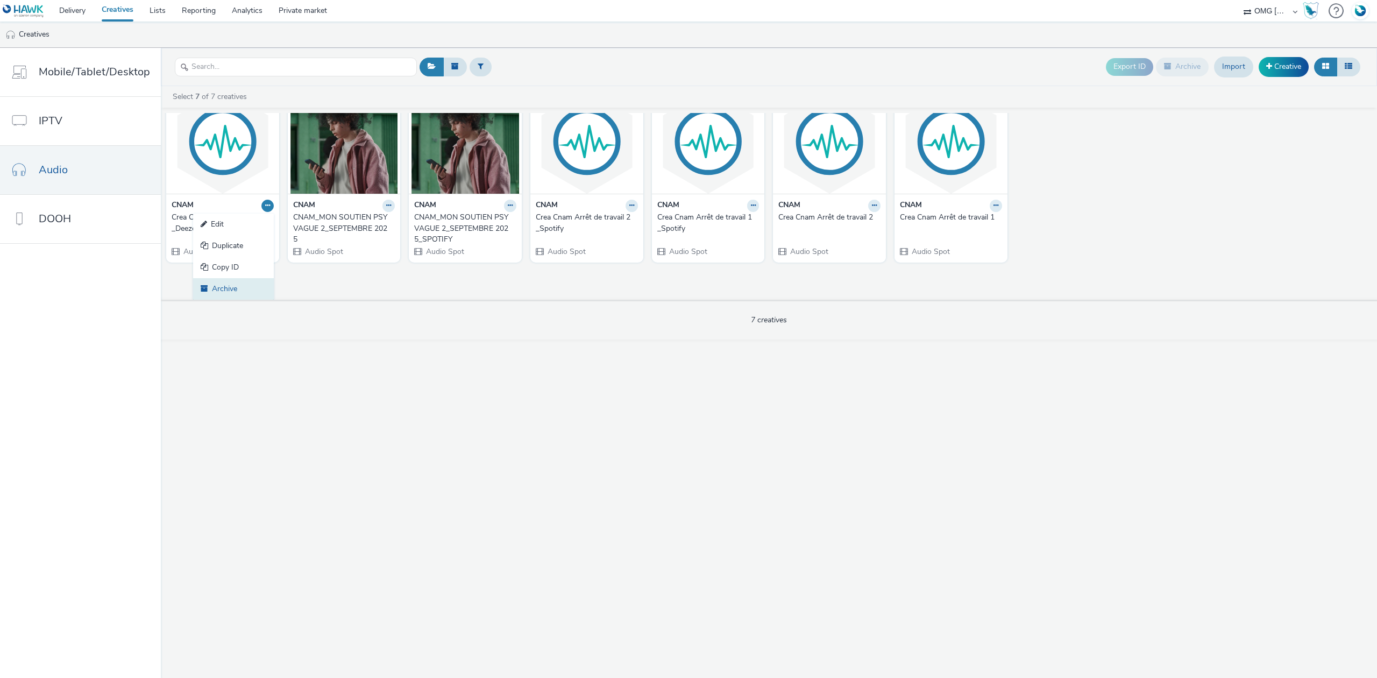
click at [237, 293] on link "Archive" at bounding box center [233, 289] width 81 height 22
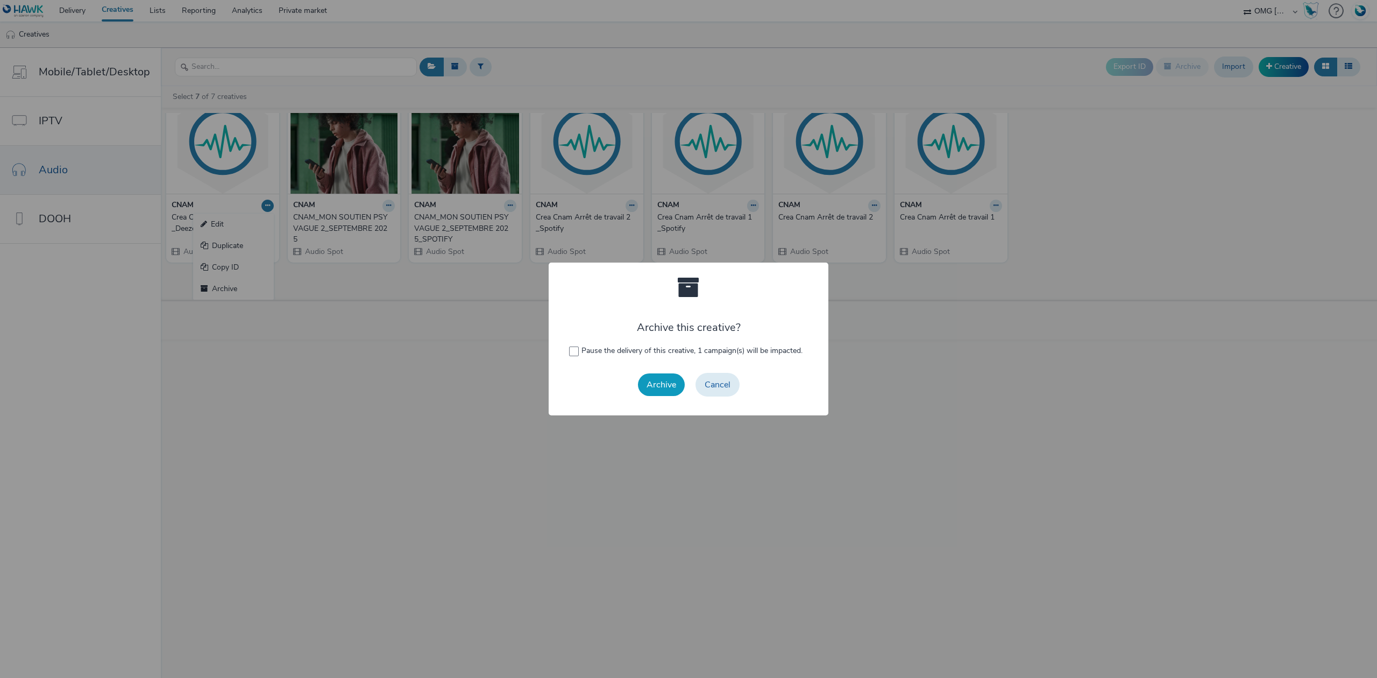
click at [677, 381] on button "Archive" at bounding box center [661, 384] width 47 height 23
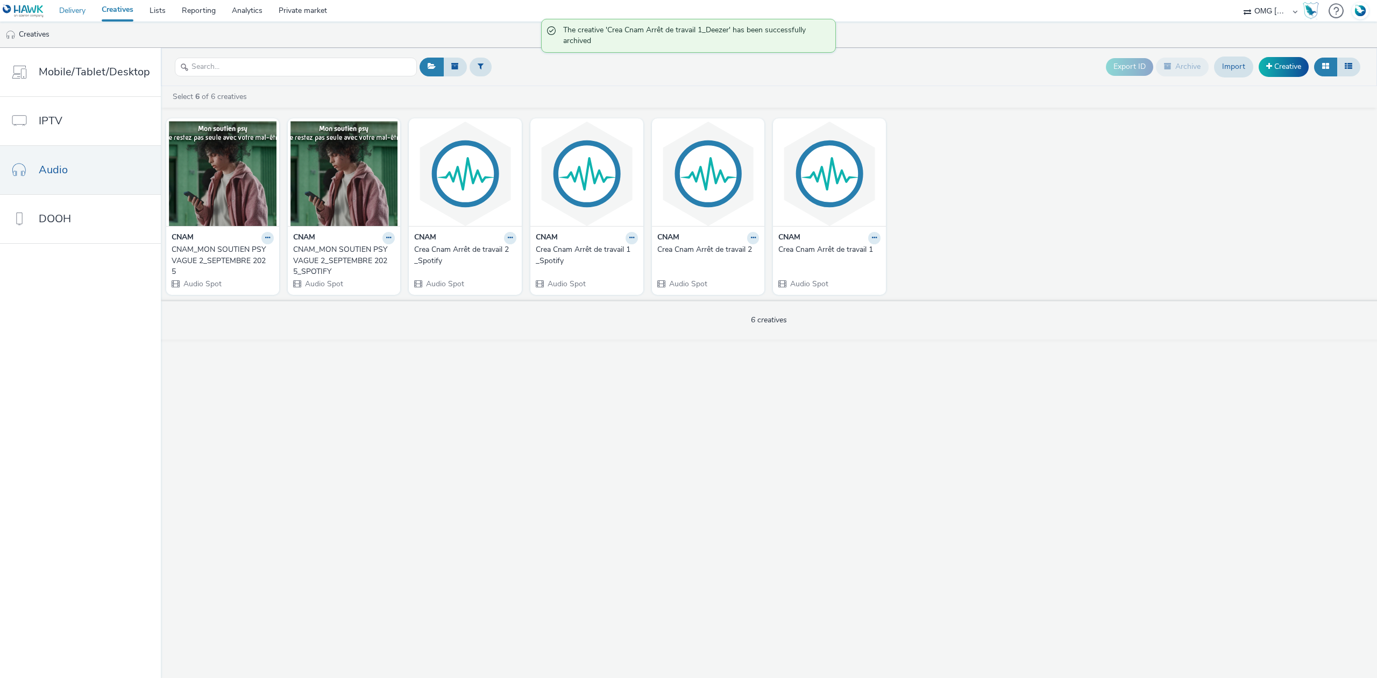
click at [80, 14] on link "Delivery" at bounding box center [72, 11] width 43 height 22
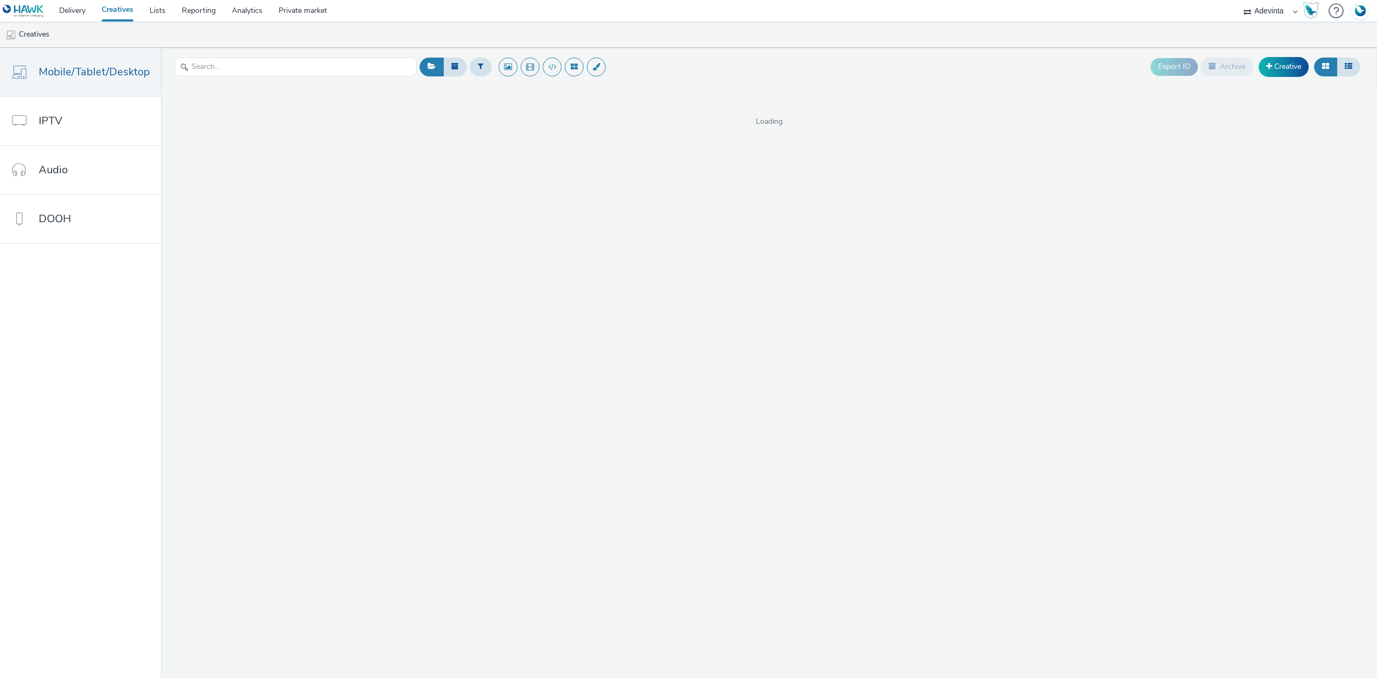
select select "a4655d9c-cd96-449f-b9a3-d2b0c2744250"
select select "d07aba32-d775-4fed-a722-f10c6504dd64"
select select "f97d6638-e0a1-4f7a-bf46-55015878e29e"
select select "08a58170-7f08-4922-abc8-b2d1eb407230"
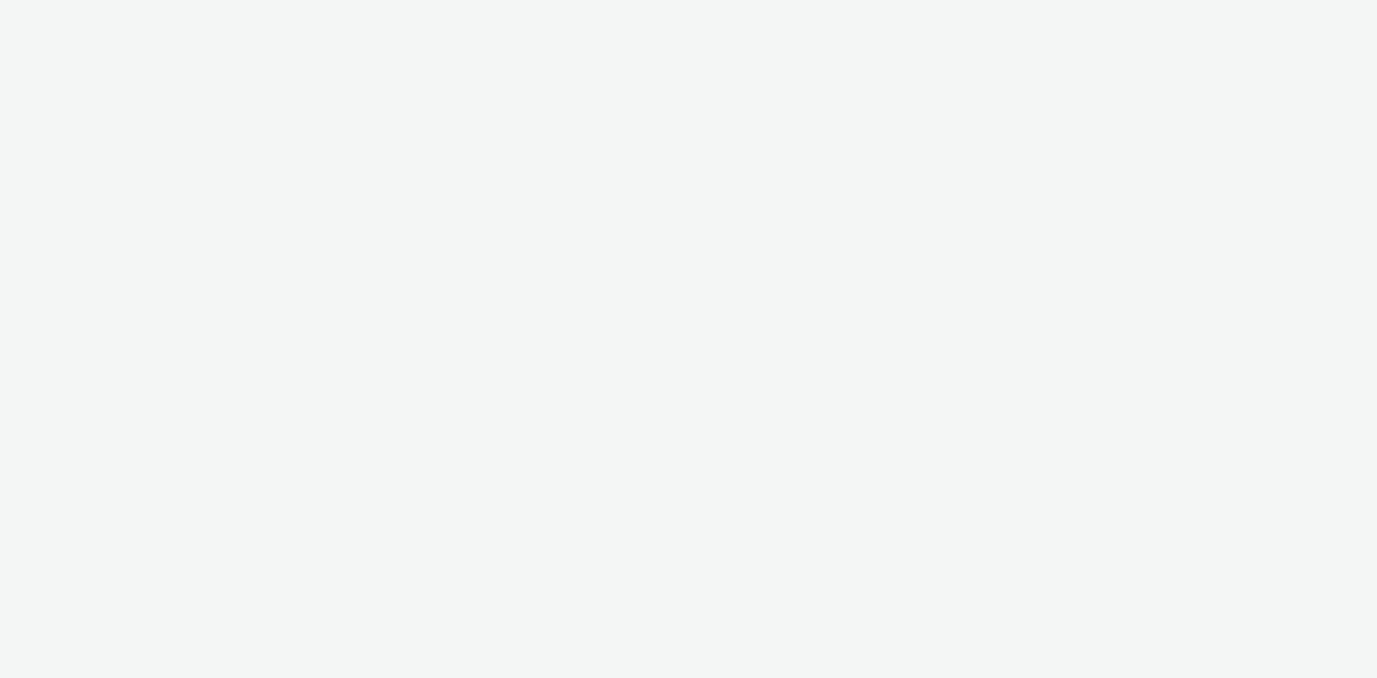
select select "d07aba32-d775-4fed-a722-f10c6504dd64"
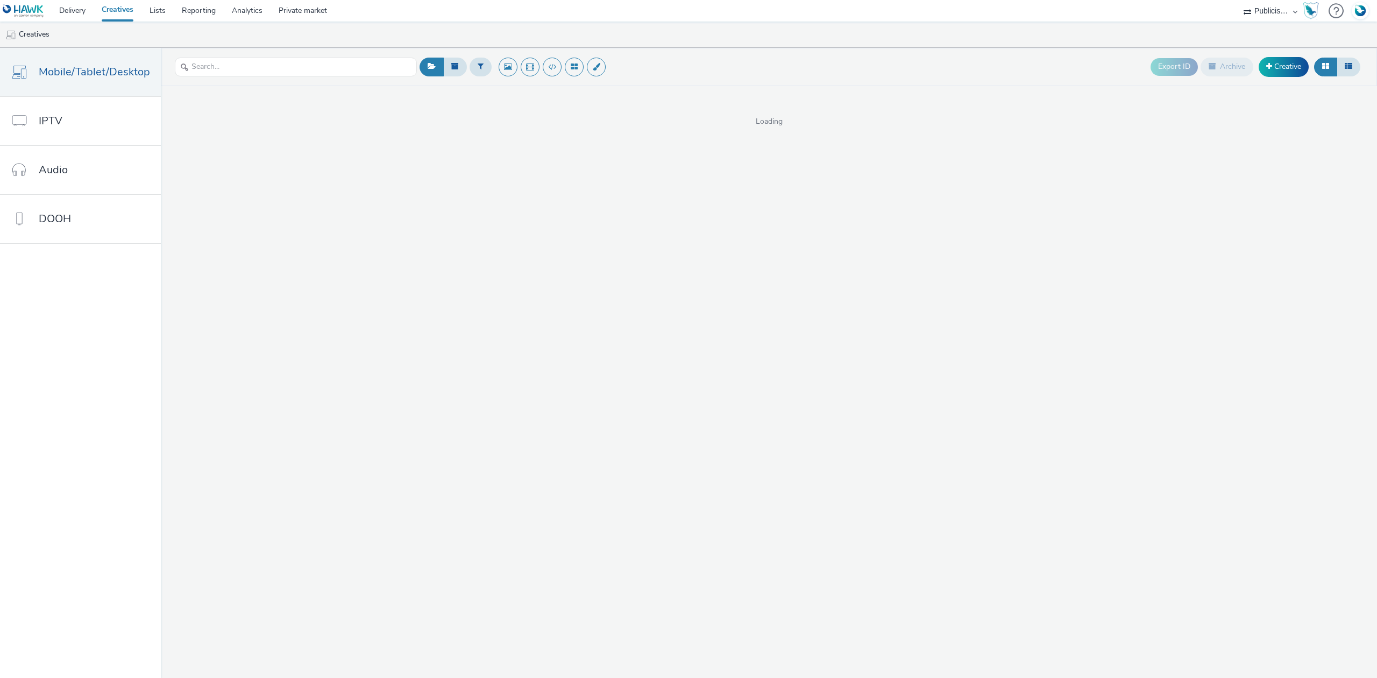
select select "08a58170-7f08-4922-abc8-b2d1eb407230"
select select "38ed0f18-cbca-4106-be45-330e11e5f0af"
select select "f42c2087-8482-4af0-9099-e05519206007"
select select "a4655d9c-cd96-449f-b9a3-d2b0c2744250"
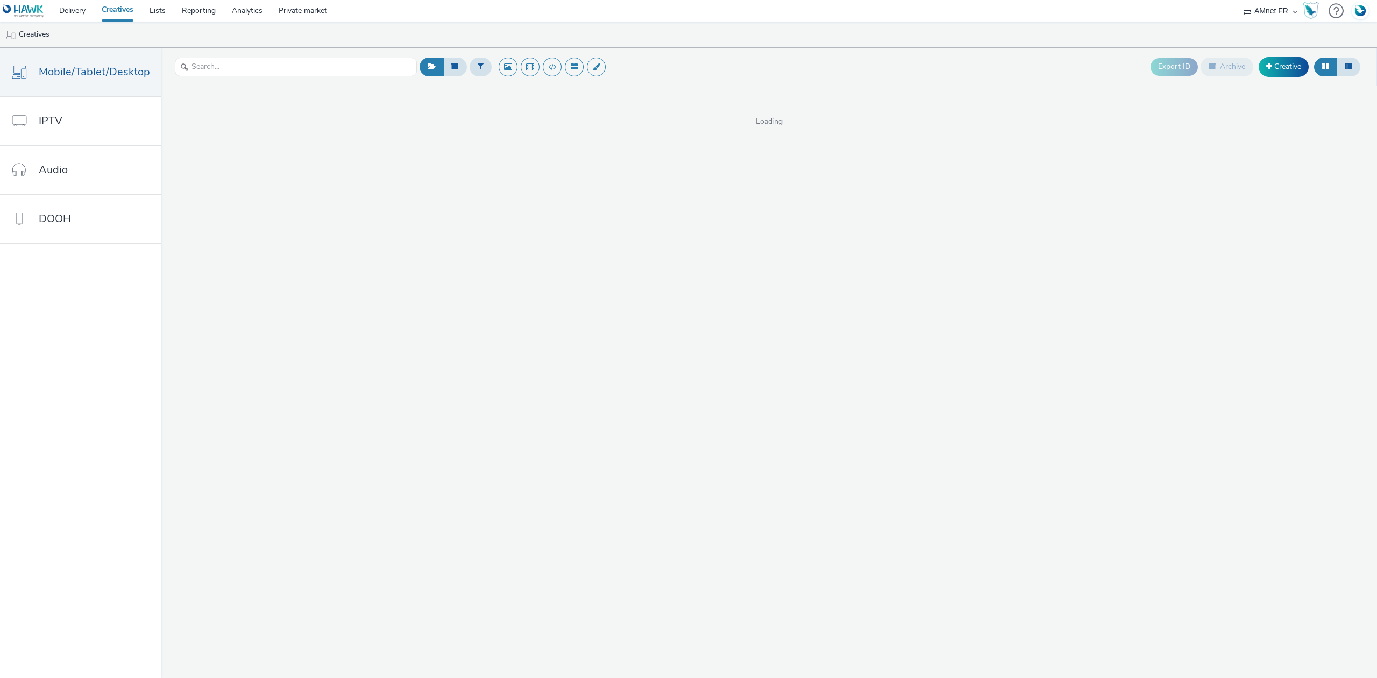
select select "74ee30ea-faea-4dd3-a1ad-716b3210ee10"
